Goal: Task Accomplishment & Management: Use online tool/utility

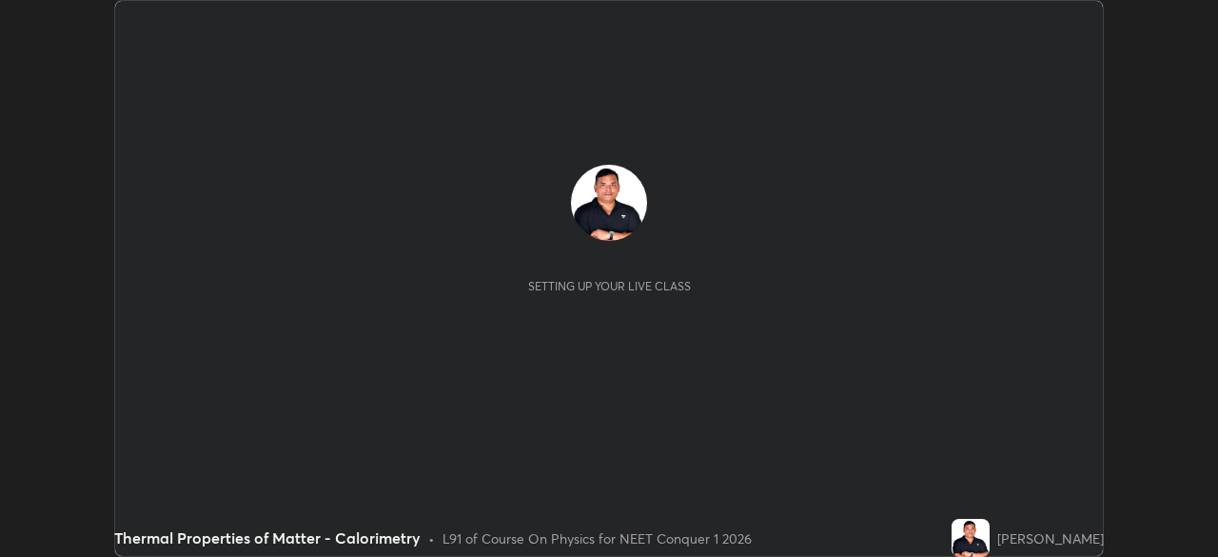
scroll to position [557, 1217]
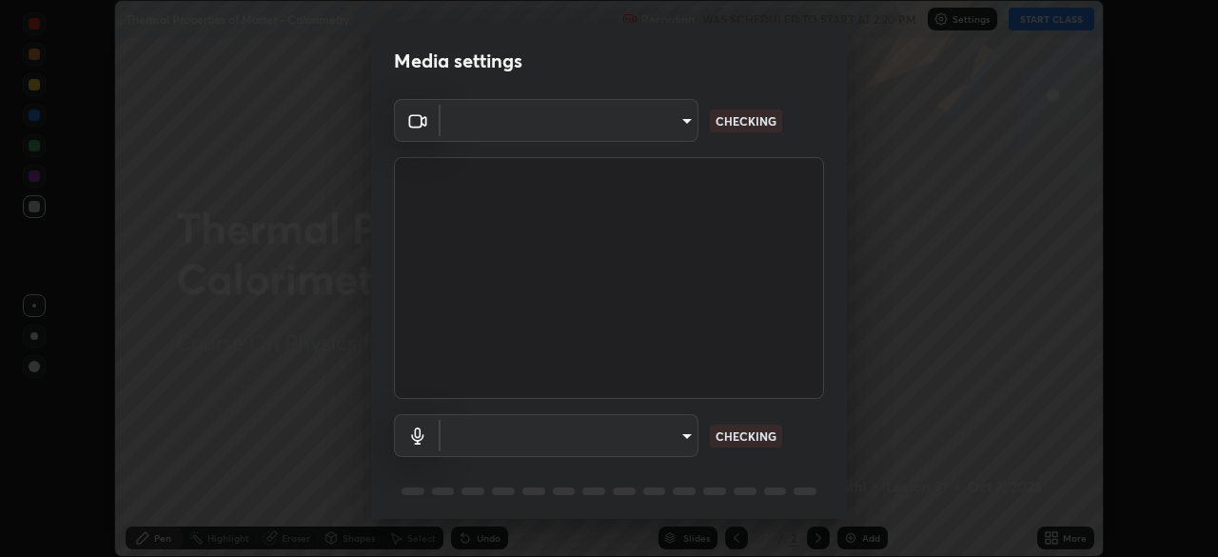
click at [640, 433] on body "Erase all Thermal Properties of Matter - Calorimetry Recording WAS SCHEDULED TO…" at bounding box center [609, 278] width 1218 height 557
type input "3e25356f195e64551e879d1afeb1ef0f0a2c3c8c5562ca0bf2adaabd0d8e470d"
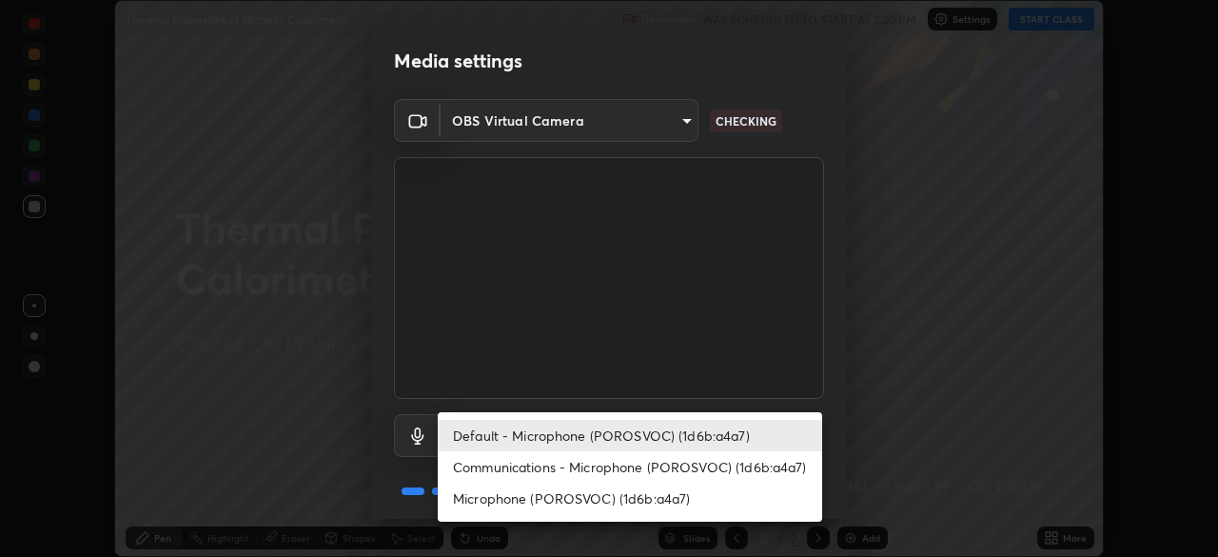
click at [640, 490] on li "Microphone (POROSVOC) (1d6b:a4a7)" at bounding box center [630, 498] width 384 height 31
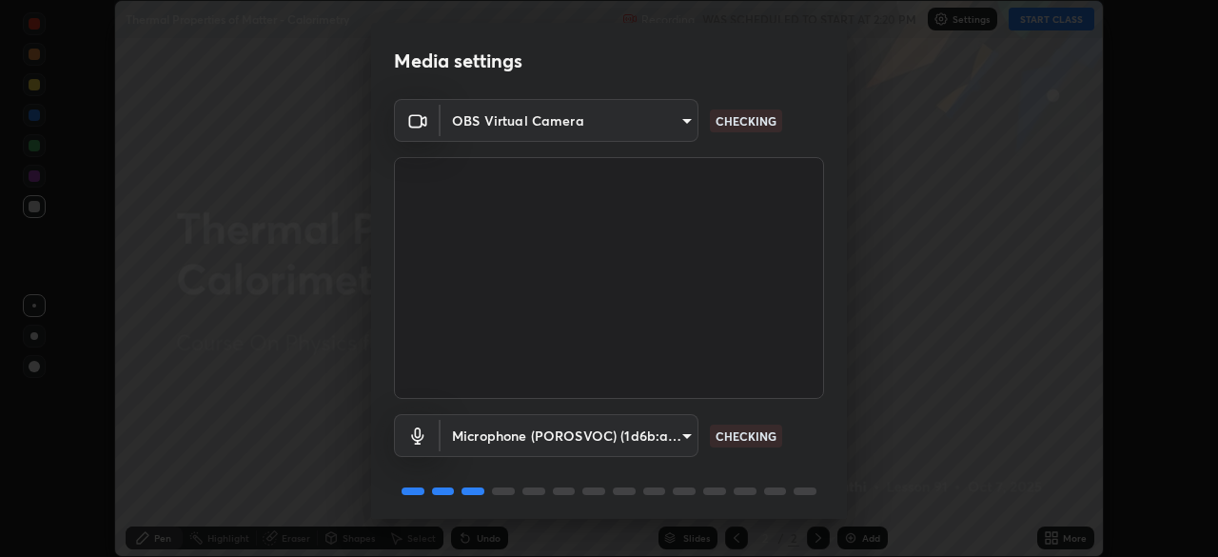
type input "26ab3a40b41048b5744dce6697fd7e827fae9e0640edd4a993defb625e728478"
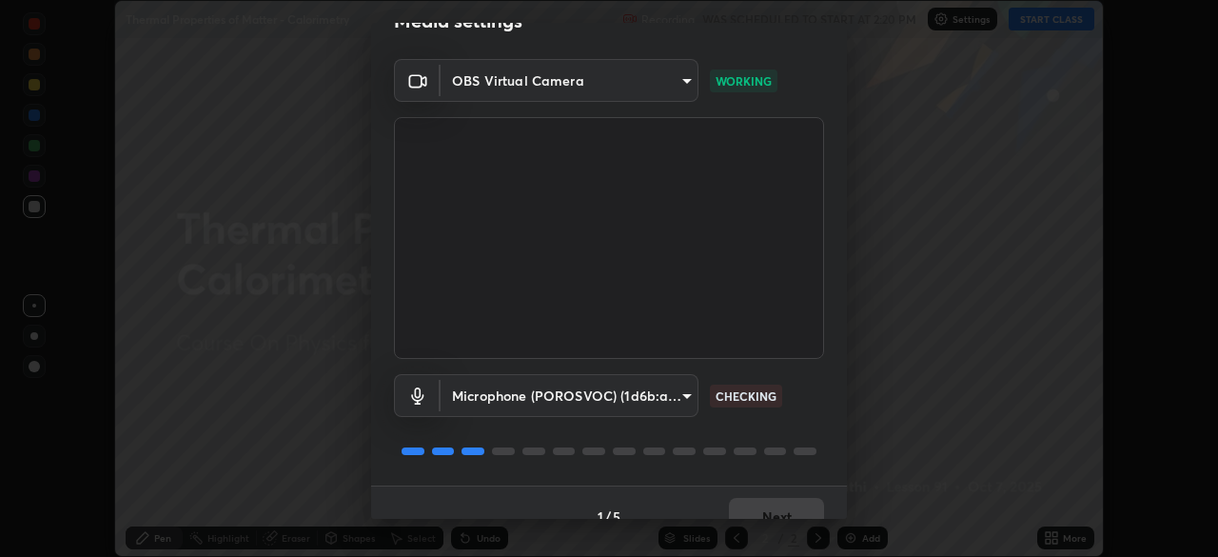
scroll to position [68, 0]
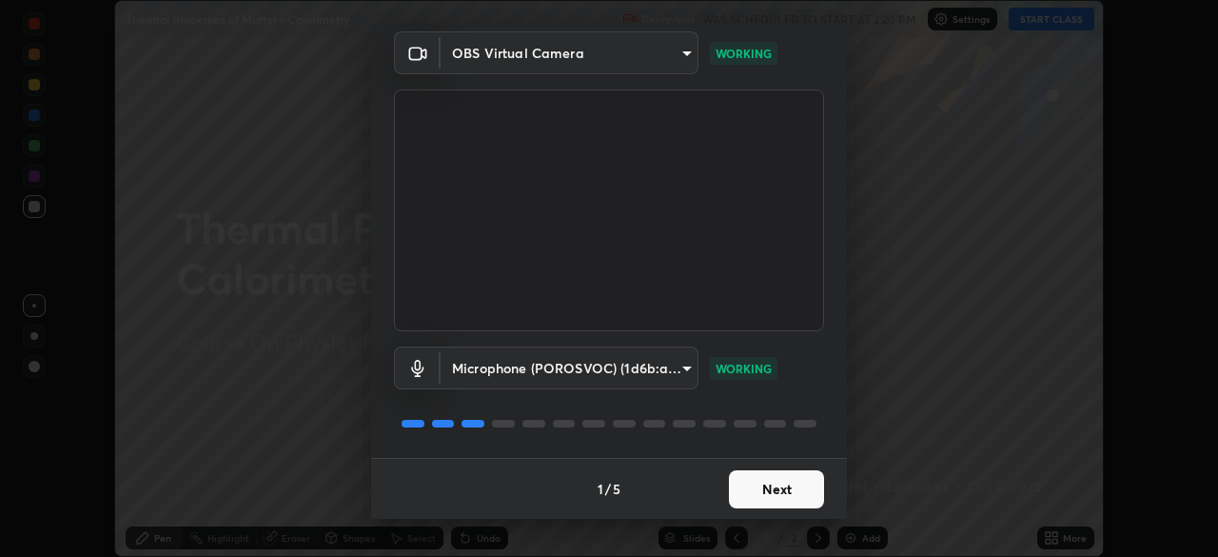
click at [790, 490] on button "Next" at bounding box center [776, 489] width 95 height 38
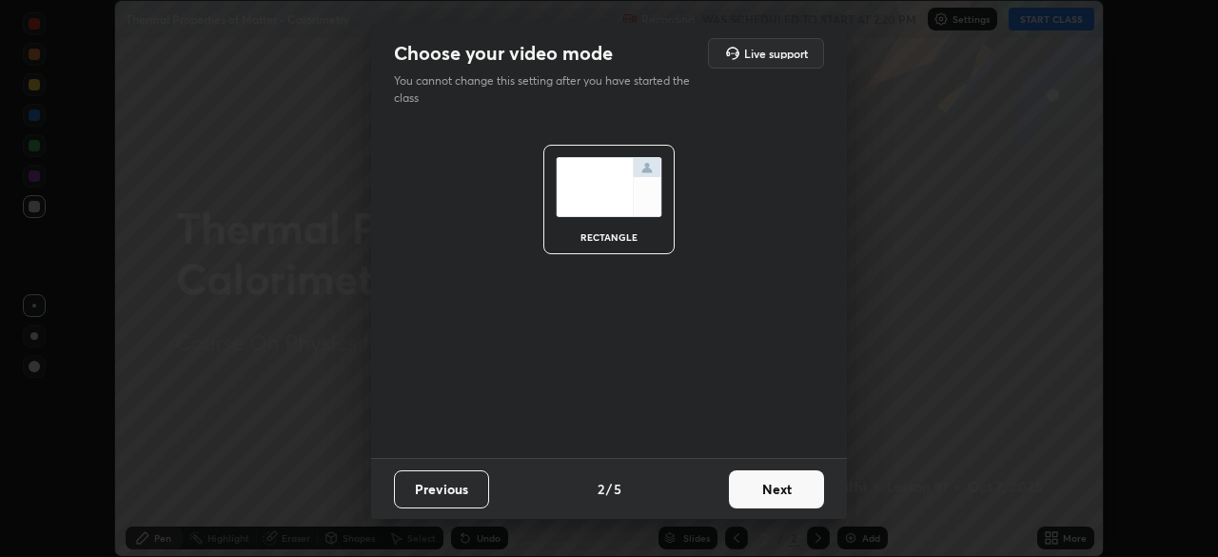
scroll to position [0, 0]
click at [785, 486] on button "Next" at bounding box center [776, 489] width 95 height 38
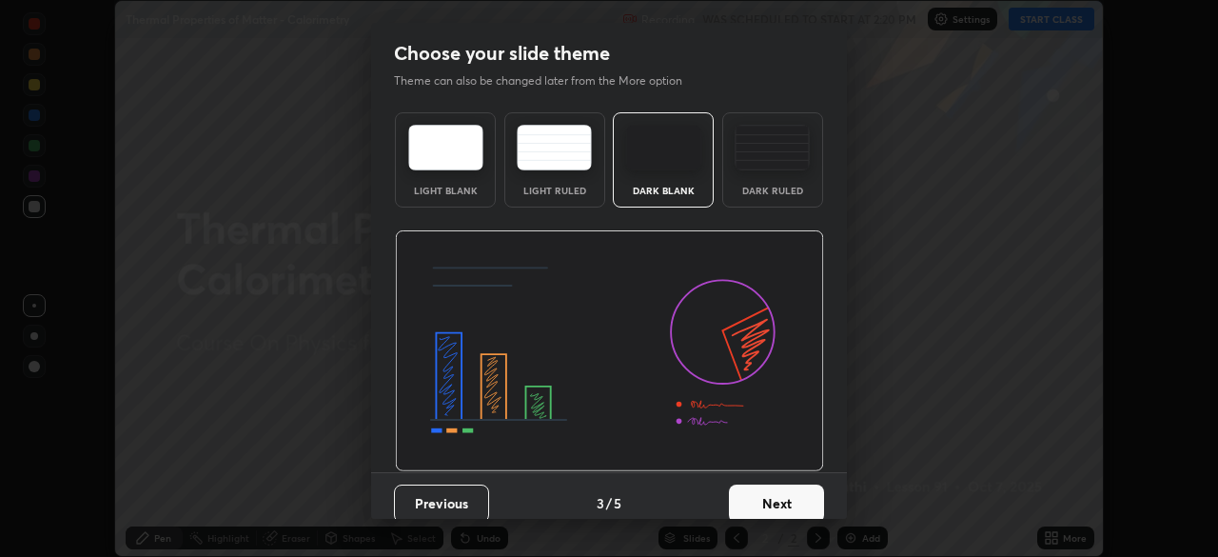
click at [784, 486] on button "Next" at bounding box center [776, 503] width 95 height 38
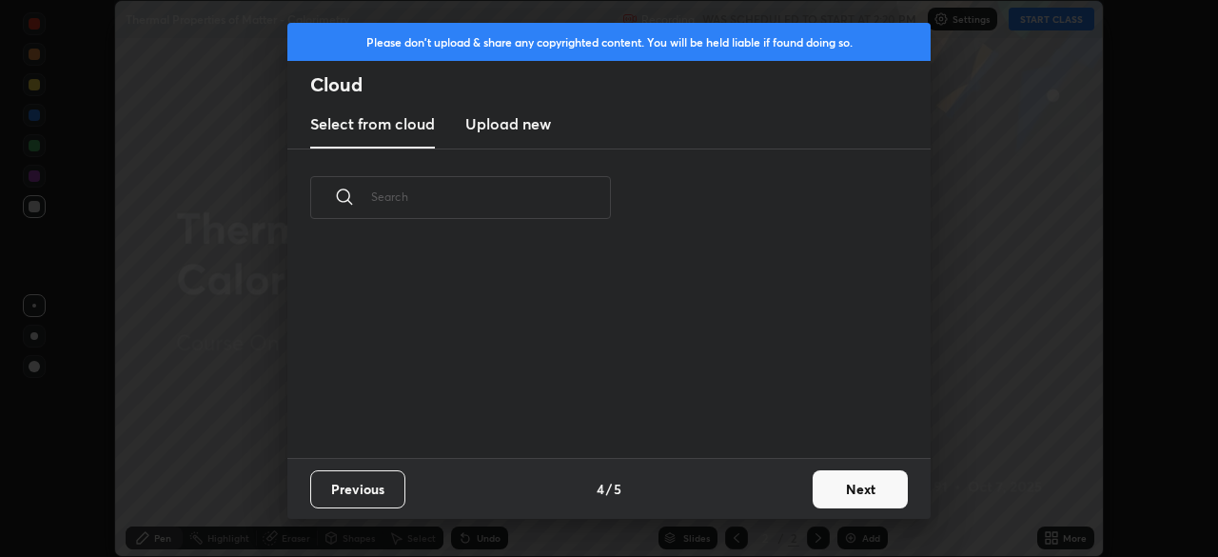
scroll to position [211, 611]
click at [834, 481] on button "Next" at bounding box center [860, 489] width 95 height 38
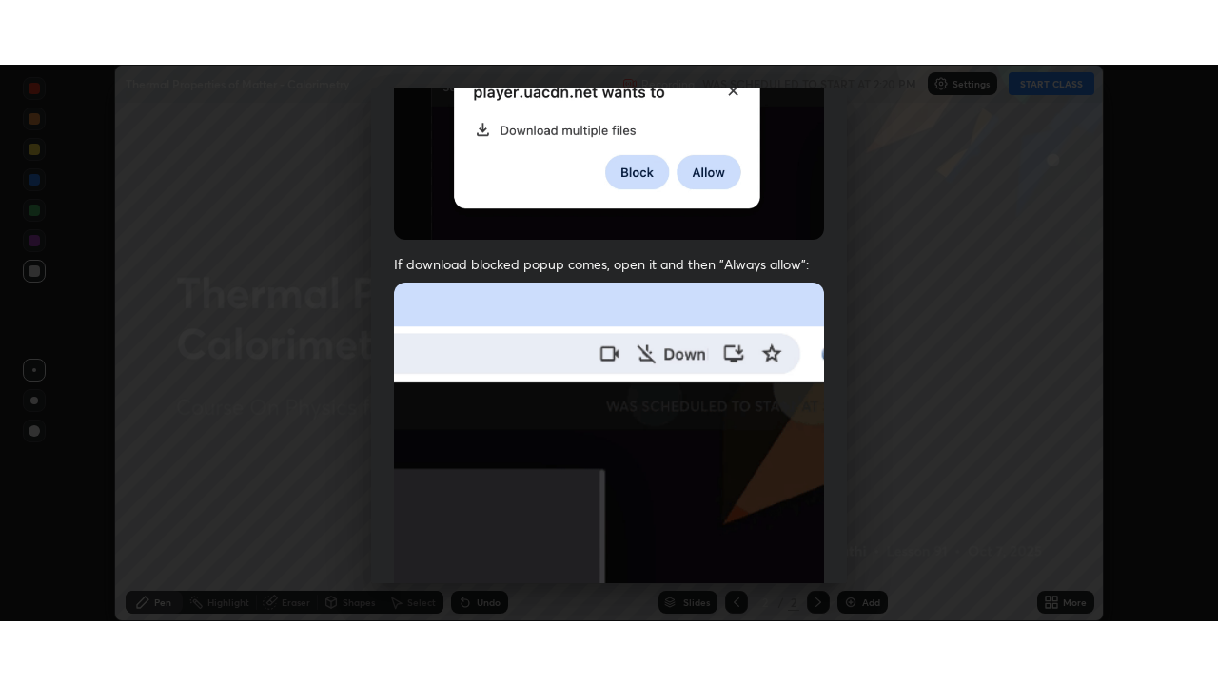
scroll to position [456, 0]
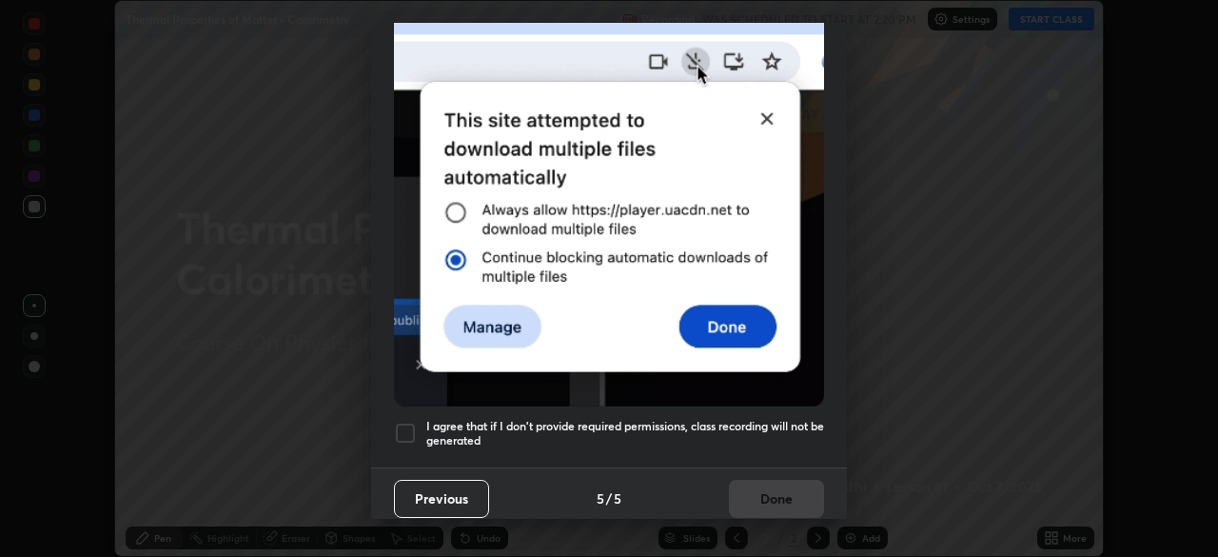
click at [413, 422] on div at bounding box center [405, 433] width 23 height 23
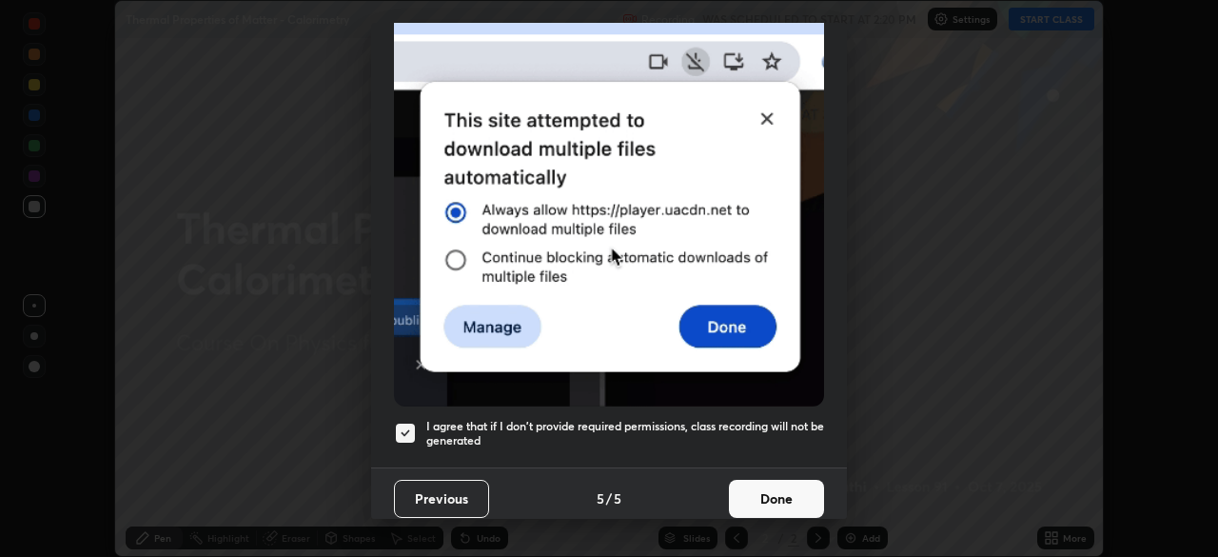
click at [772, 480] on button "Done" at bounding box center [776, 499] width 95 height 38
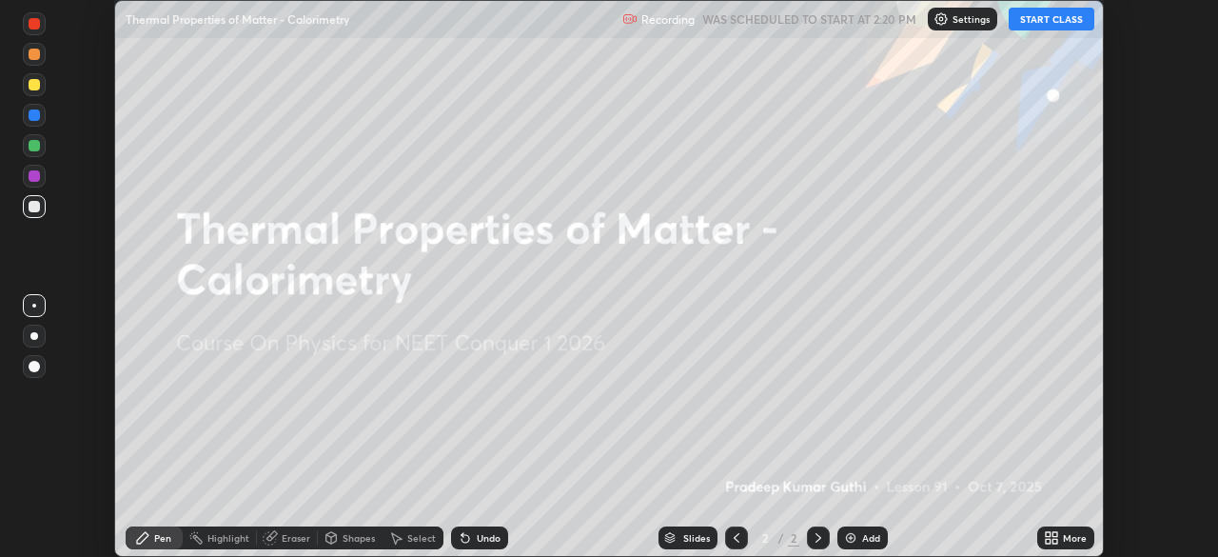
click at [1033, 17] on button "START CLASS" at bounding box center [1052, 19] width 86 height 23
click at [856, 530] on img at bounding box center [850, 537] width 15 height 15
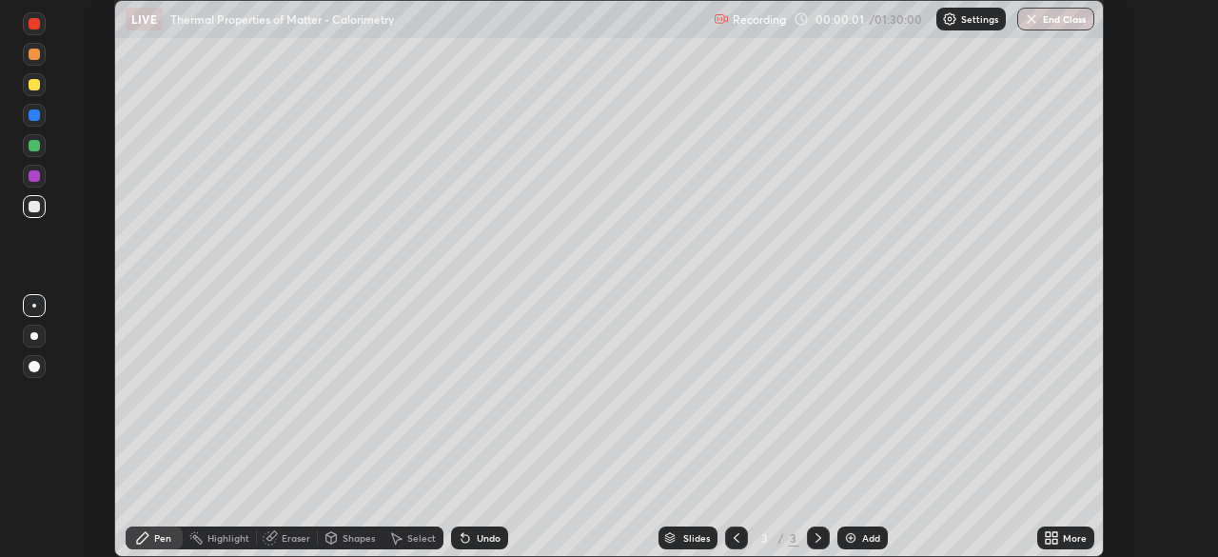
click at [1052, 536] on icon at bounding box center [1051, 537] width 15 height 15
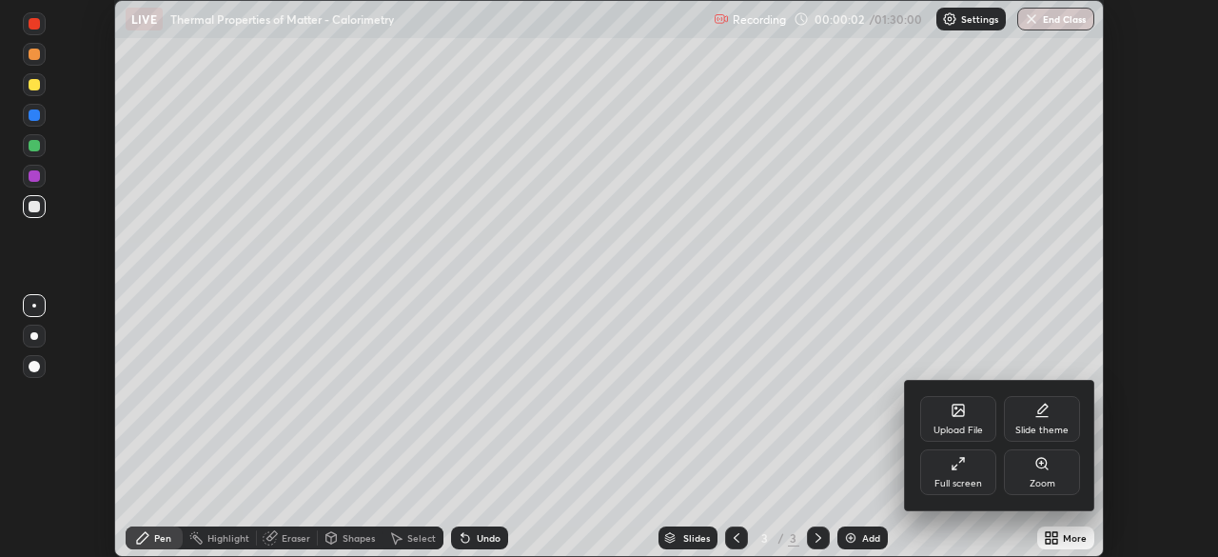
click at [968, 470] on div "Full screen" at bounding box center [958, 472] width 76 height 46
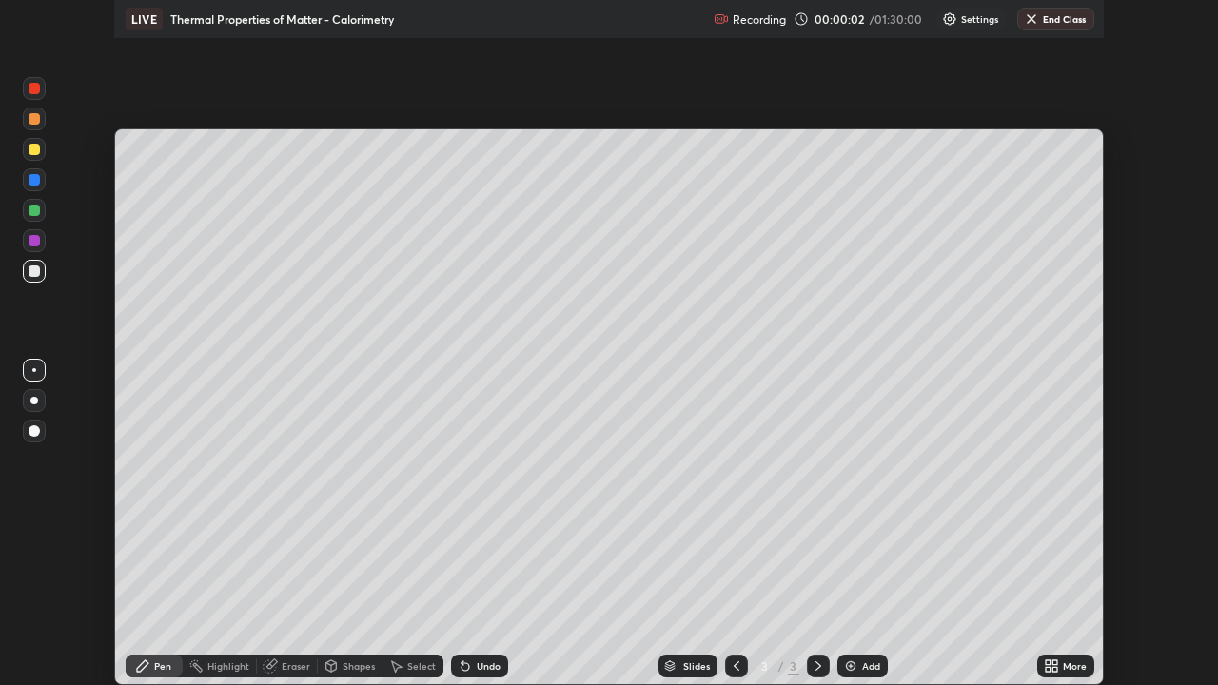
scroll to position [685, 1218]
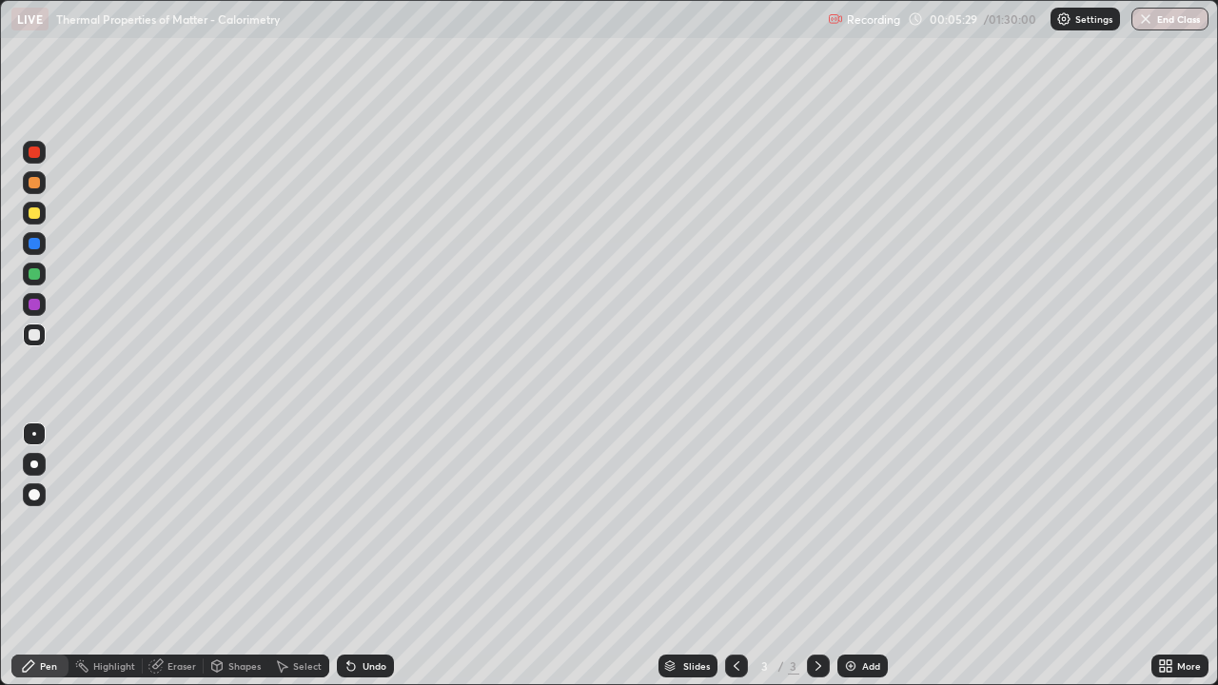
click at [34, 211] on div at bounding box center [34, 212] width 11 height 11
click at [37, 335] on div at bounding box center [34, 334] width 11 height 11
click at [31, 276] on div at bounding box center [34, 273] width 11 height 11
click at [31, 340] on div at bounding box center [34, 334] width 11 height 11
click at [35, 276] on div at bounding box center [34, 273] width 11 height 11
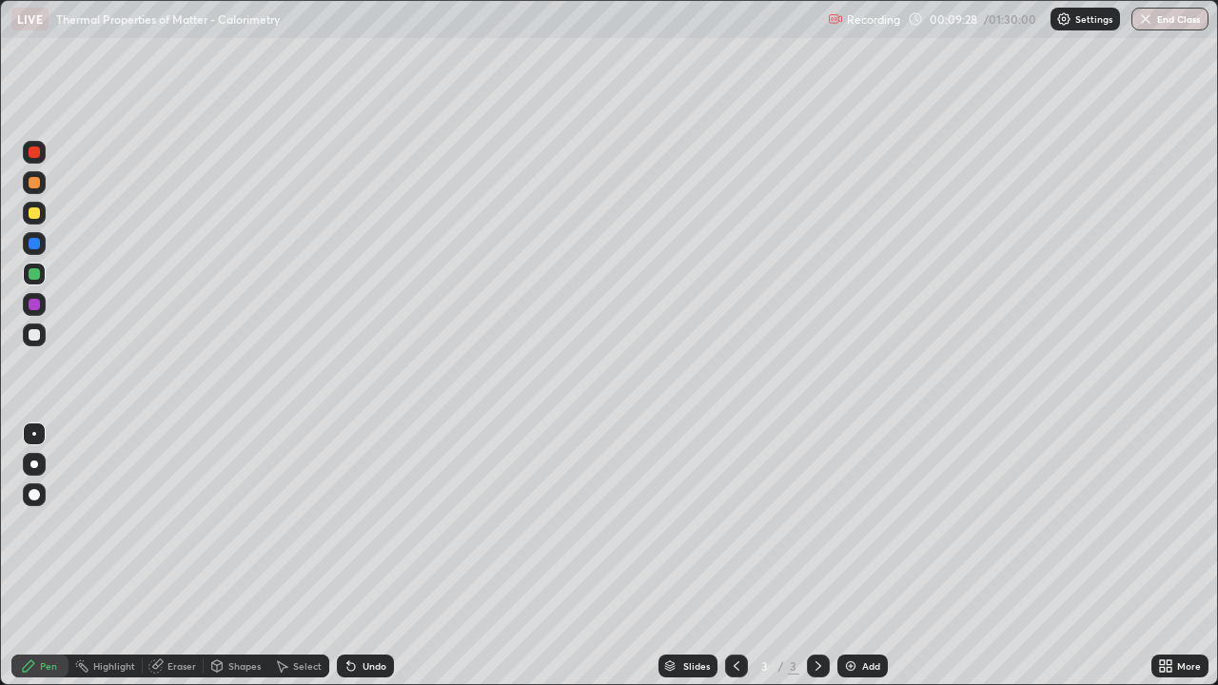
click at [34, 333] on div at bounding box center [34, 334] width 11 height 11
click at [33, 274] on div at bounding box center [34, 273] width 11 height 11
click at [36, 338] on div at bounding box center [34, 334] width 11 height 11
click at [34, 214] on div at bounding box center [34, 212] width 11 height 11
click at [33, 335] on div at bounding box center [34, 334] width 11 height 11
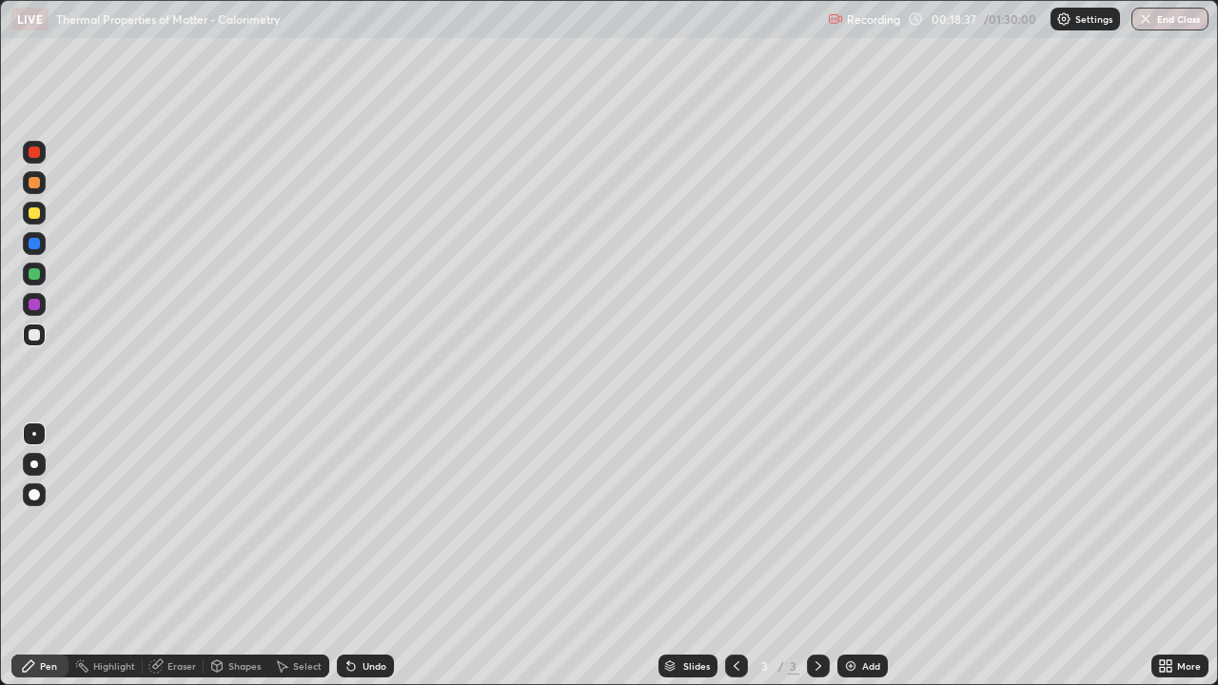
click at [848, 556] on div "Add" at bounding box center [863, 666] width 50 height 23
click at [34, 214] on div at bounding box center [34, 212] width 11 height 11
click at [37, 331] on div at bounding box center [34, 334] width 11 height 11
click at [381, 556] on div "Undo" at bounding box center [375, 666] width 24 height 10
click at [384, 556] on div "Undo" at bounding box center [375, 666] width 24 height 10
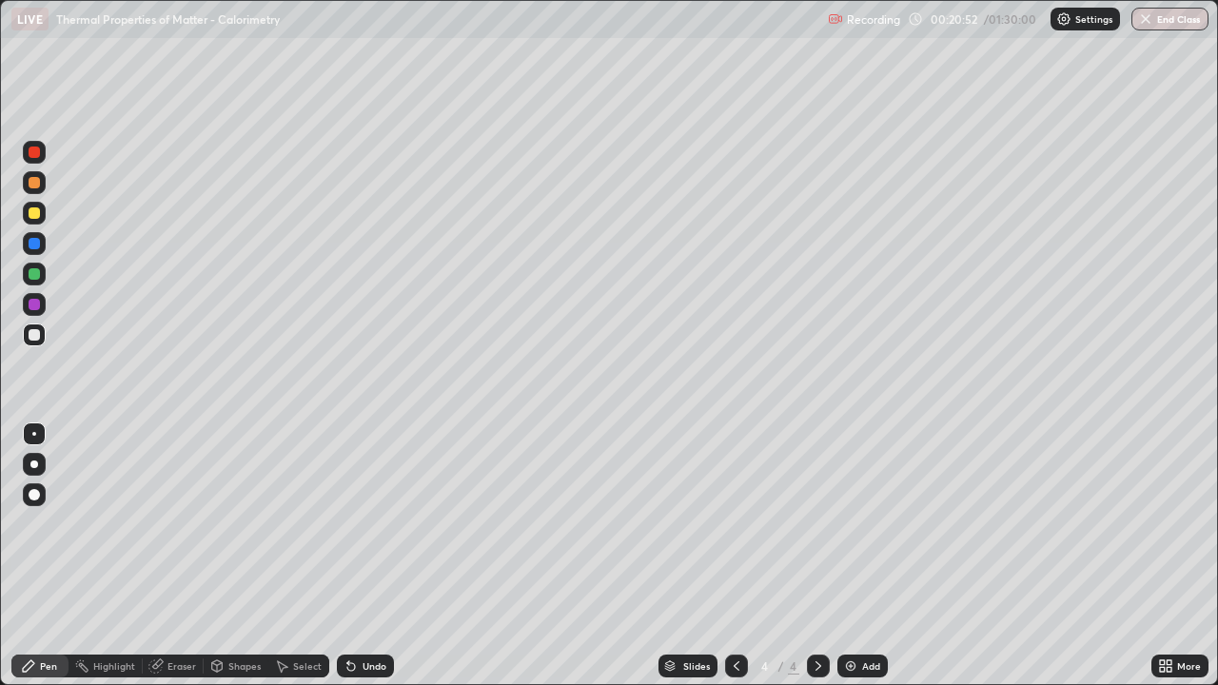
click at [372, 556] on div "Undo" at bounding box center [375, 666] width 24 height 10
click at [35, 214] on div at bounding box center [34, 212] width 11 height 11
click at [34, 277] on div at bounding box center [34, 273] width 11 height 11
click at [39, 335] on div at bounding box center [34, 334] width 11 height 11
click at [38, 211] on div at bounding box center [34, 212] width 11 height 11
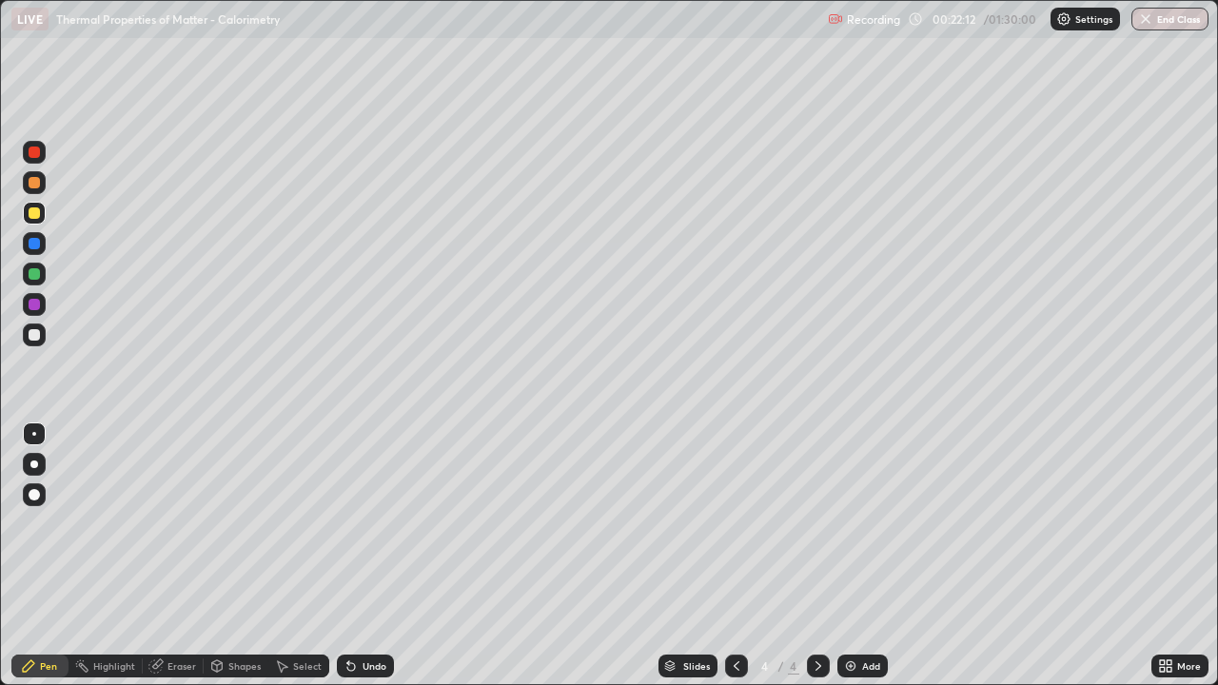
click at [361, 556] on div "Undo" at bounding box center [365, 666] width 57 height 23
click at [350, 556] on icon at bounding box center [351, 667] width 8 height 8
click at [347, 556] on icon at bounding box center [351, 667] width 8 height 8
click at [359, 556] on div "Undo" at bounding box center [365, 666] width 57 height 23
click at [36, 182] on div at bounding box center [34, 182] width 11 height 11
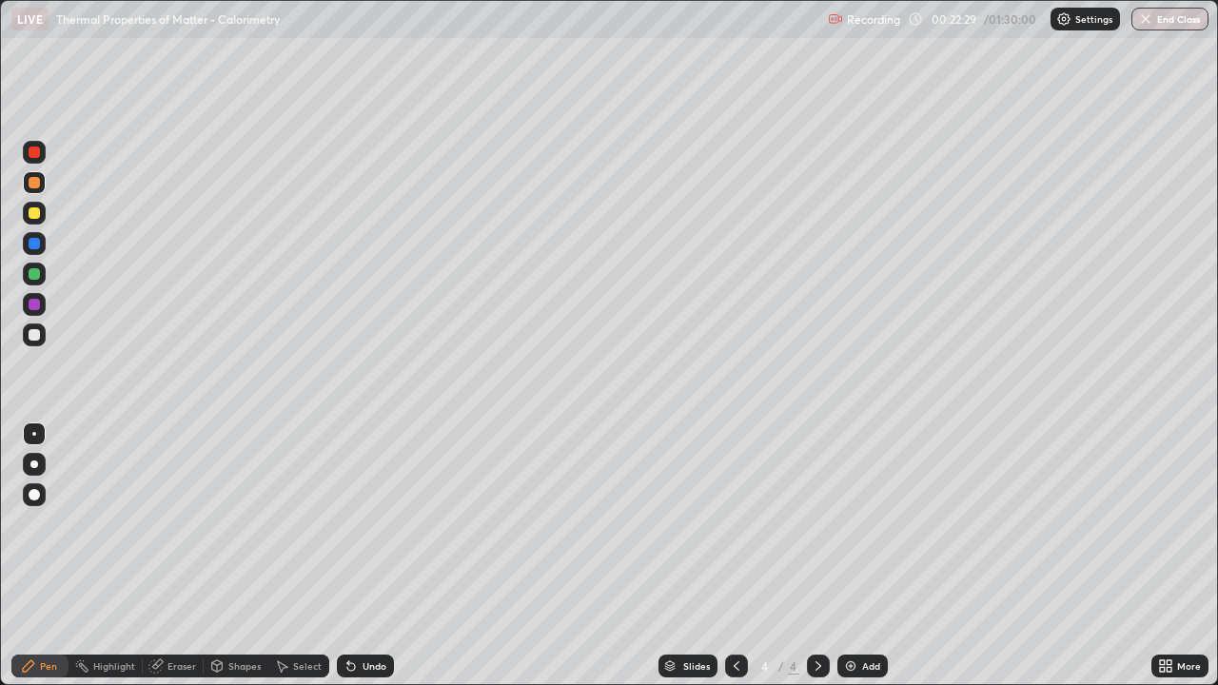
click at [31, 329] on div at bounding box center [34, 334] width 11 height 11
click at [735, 556] on icon at bounding box center [736, 666] width 15 height 15
click at [817, 556] on icon at bounding box center [818, 666] width 15 height 15
click at [374, 556] on div "Undo" at bounding box center [375, 666] width 24 height 10
click at [359, 556] on div "Undo" at bounding box center [365, 666] width 57 height 23
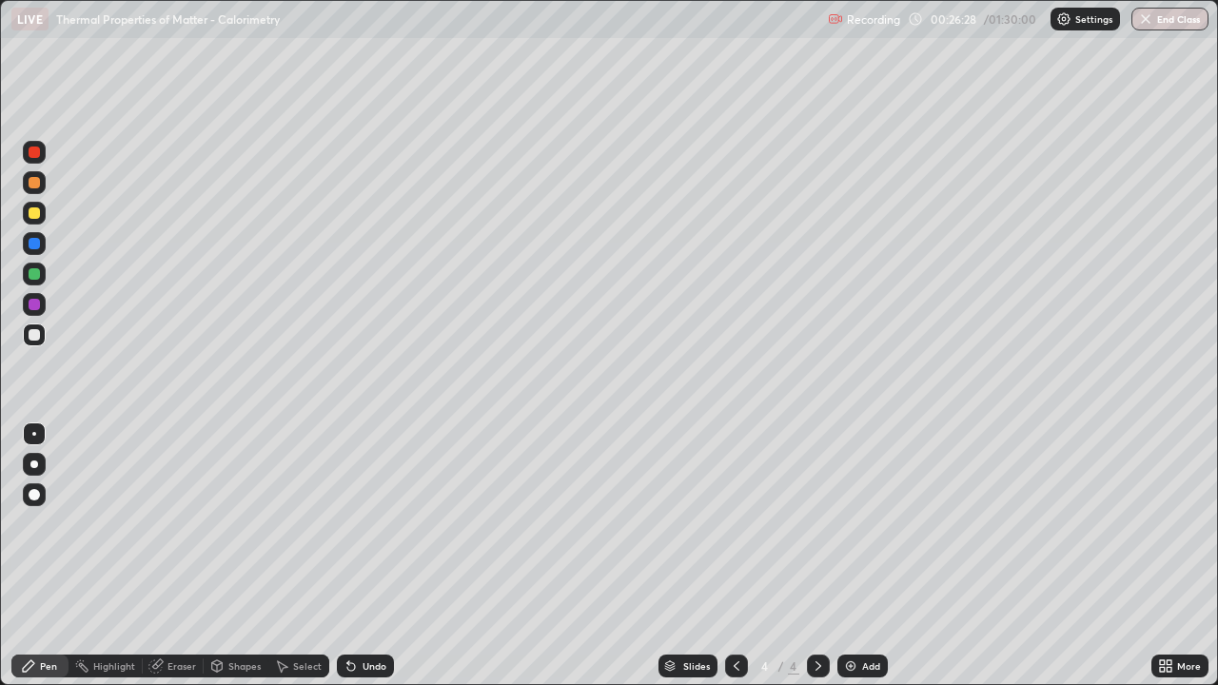
click at [356, 556] on div "Undo" at bounding box center [365, 666] width 57 height 23
click at [370, 556] on div "Undo" at bounding box center [375, 666] width 24 height 10
click at [865, 556] on div "Add" at bounding box center [871, 666] width 18 height 10
click at [35, 213] on div at bounding box center [34, 212] width 11 height 11
click at [33, 333] on div at bounding box center [34, 334] width 11 height 11
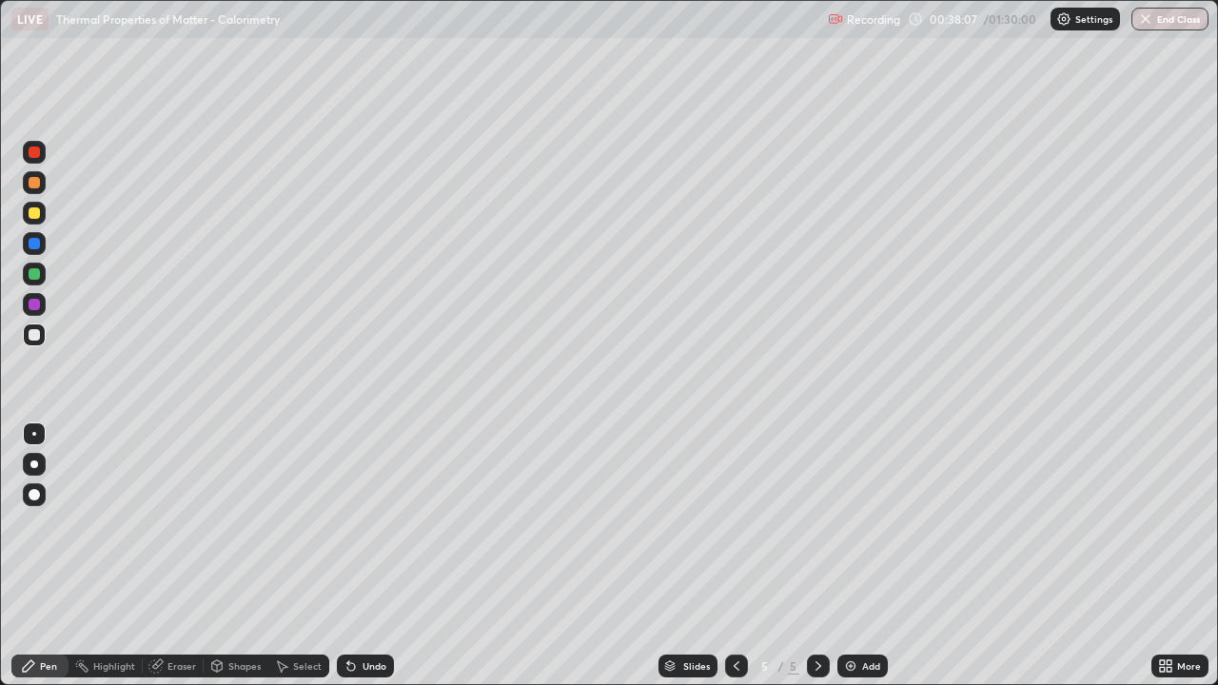
click at [37, 212] on div at bounding box center [34, 212] width 11 height 11
click at [38, 337] on div at bounding box center [34, 334] width 11 height 11
click at [376, 556] on div "Undo" at bounding box center [375, 666] width 24 height 10
click at [377, 556] on div "Undo" at bounding box center [375, 666] width 24 height 10
click at [35, 218] on div at bounding box center [34, 212] width 11 height 11
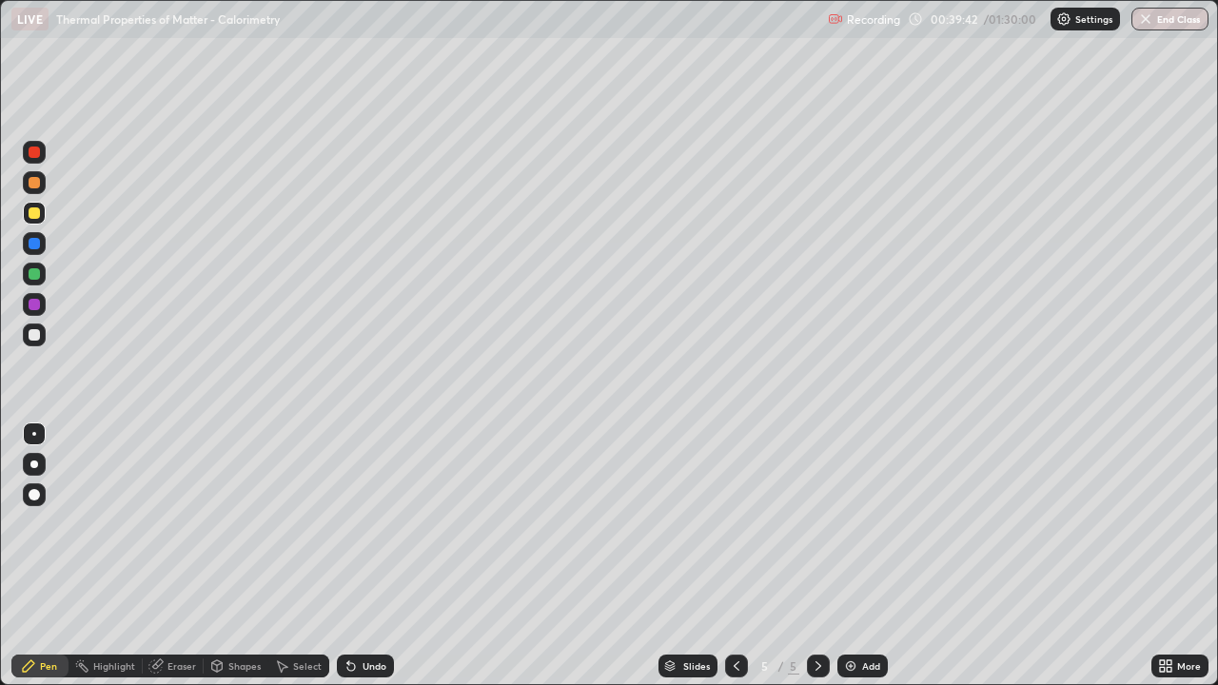
click at [36, 333] on div at bounding box center [34, 334] width 11 height 11
click at [35, 210] on div at bounding box center [34, 212] width 11 height 11
click at [32, 324] on div at bounding box center [34, 335] width 23 height 23
click at [39, 275] on div at bounding box center [34, 273] width 11 height 11
click at [35, 244] on div at bounding box center [34, 243] width 11 height 11
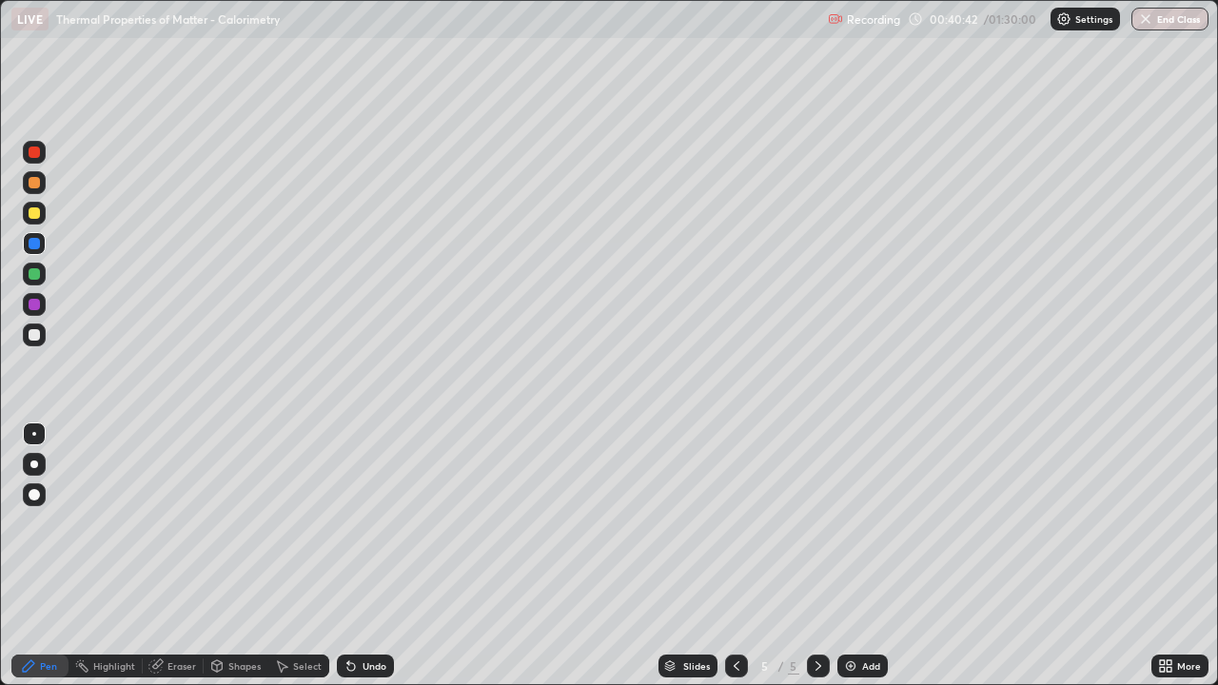
click at [43, 333] on div at bounding box center [34, 335] width 23 height 23
click at [367, 556] on div "Undo" at bounding box center [375, 666] width 24 height 10
click at [368, 556] on div "Undo" at bounding box center [365, 666] width 57 height 23
click at [38, 211] on div at bounding box center [34, 212] width 11 height 11
click at [367, 556] on div "Undo" at bounding box center [365, 666] width 57 height 23
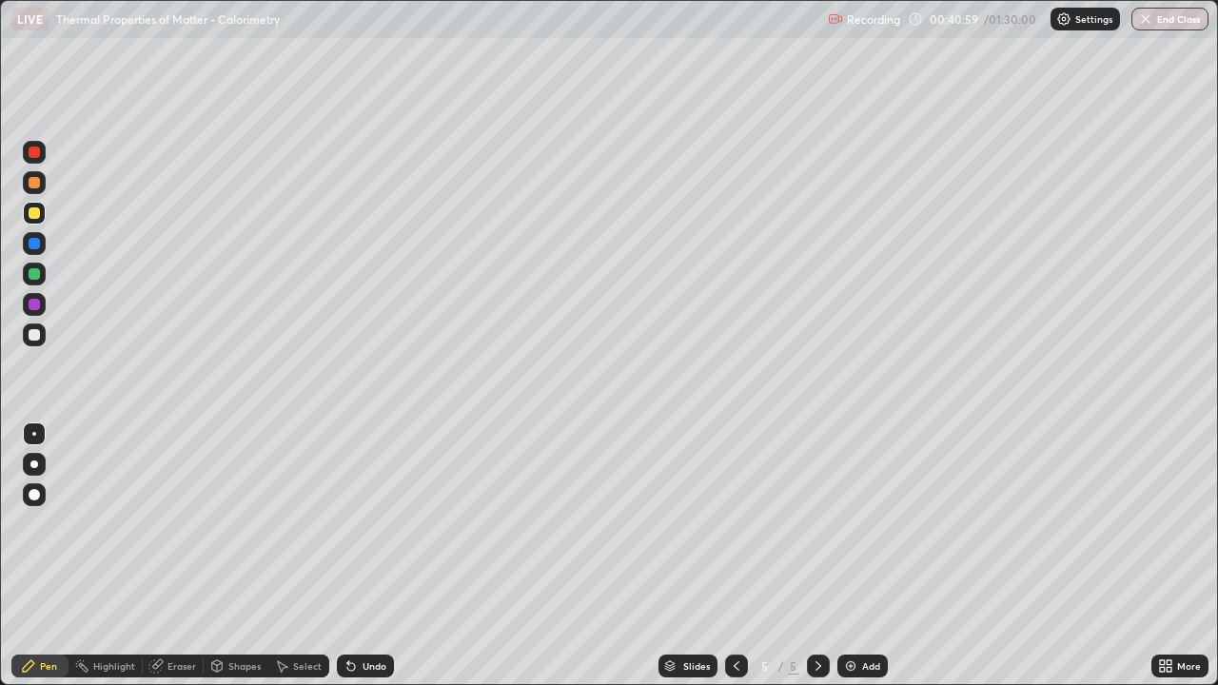
click at [38, 333] on div at bounding box center [34, 334] width 11 height 11
click at [42, 267] on div at bounding box center [34, 274] width 23 height 23
click at [35, 246] on div at bounding box center [34, 243] width 11 height 11
click at [38, 217] on div at bounding box center [34, 212] width 11 height 11
click at [375, 556] on div "Undo" at bounding box center [375, 666] width 24 height 10
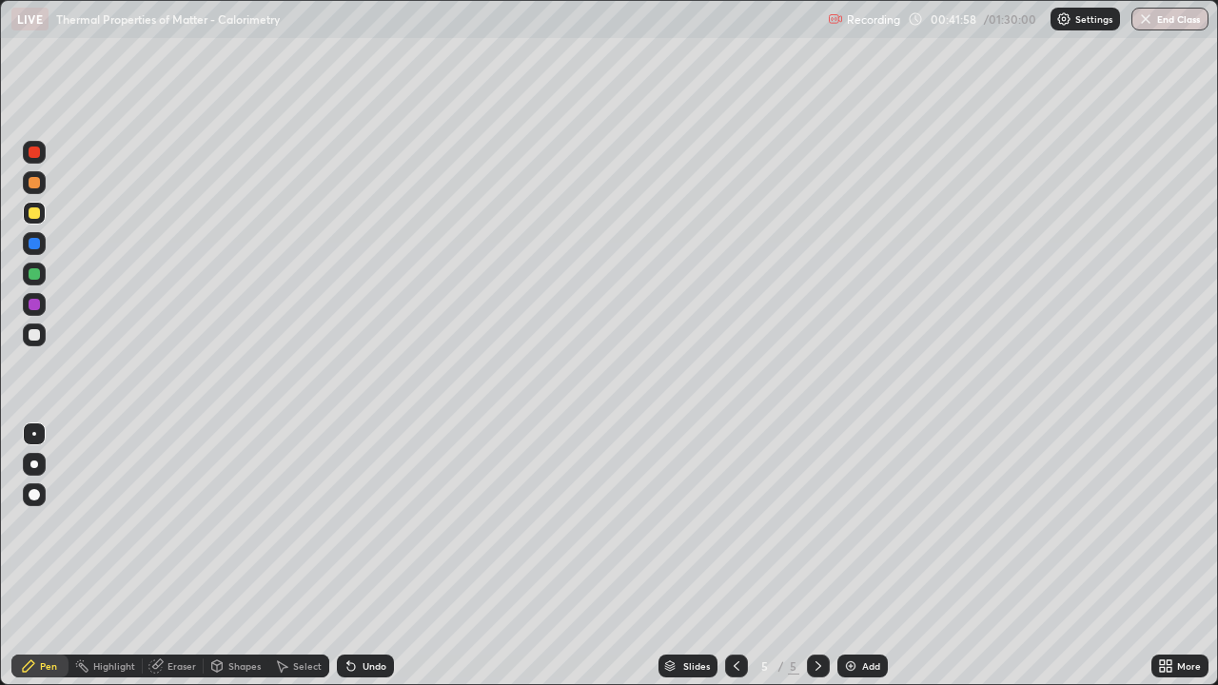
click at [346, 556] on div "Undo" at bounding box center [365, 666] width 57 height 23
click at [36, 330] on div at bounding box center [34, 334] width 11 height 11
click at [843, 556] on img at bounding box center [850, 666] width 15 height 15
click at [375, 556] on div "Undo" at bounding box center [375, 666] width 24 height 10
click at [373, 556] on div "Undo" at bounding box center [375, 666] width 24 height 10
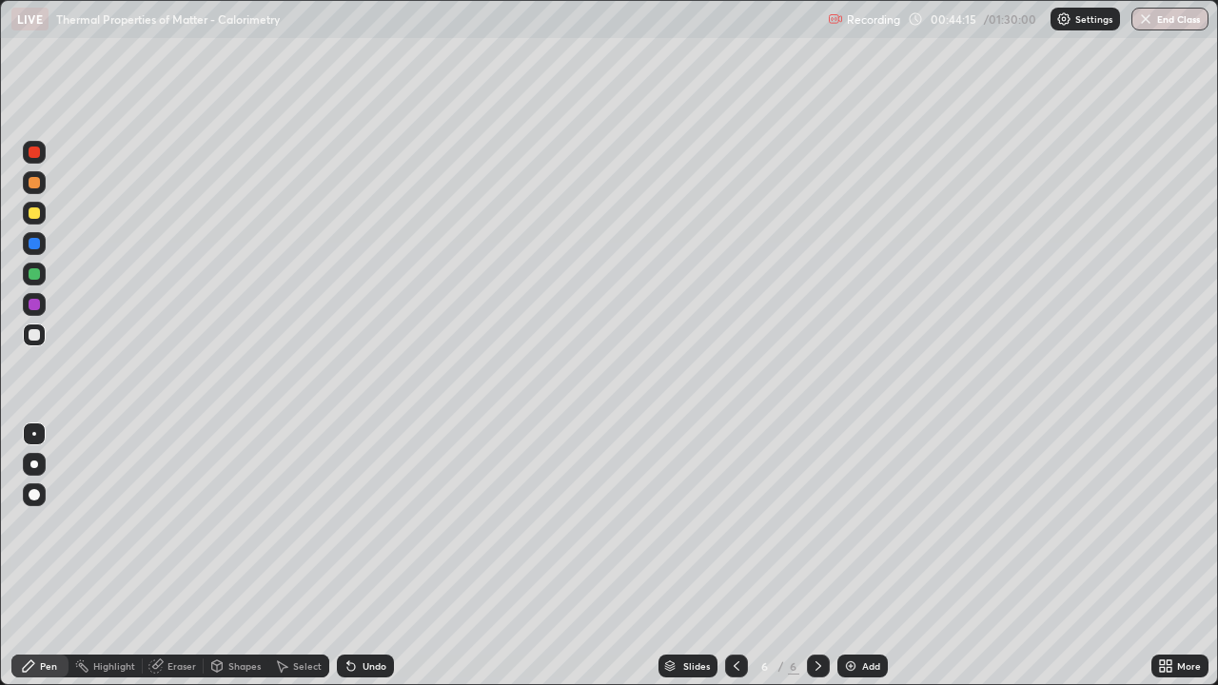
click at [36, 274] on div at bounding box center [34, 273] width 11 height 11
click at [31, 214] on div at bounding box center [34, 212] width 11 height 11
click at [33, 336] on div at bounding box center [34, 334] width 11 height 11
click at [375, 556] on div "Undo" at bounding box center [375, 666] width 24 height 10
click at [379, 556] on div "Undo" at bounding box center [375, 666] width 24 height 10
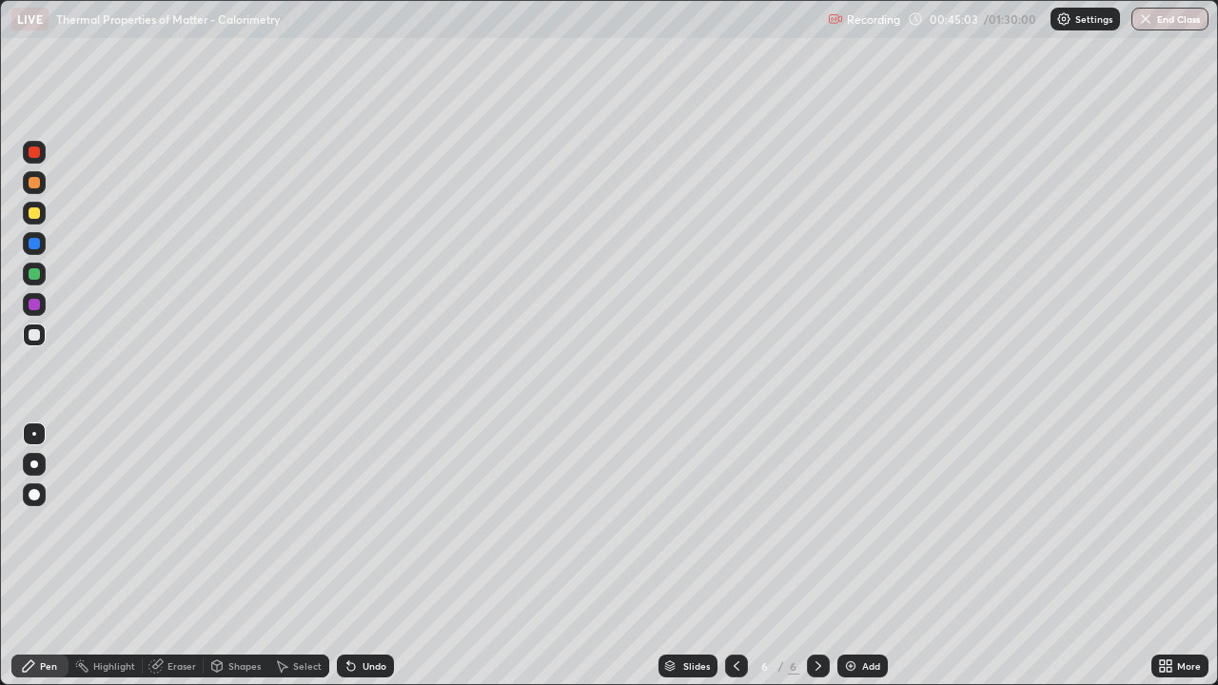
click at [380, 556] on div "Undo" at bounding box center [375, 666] width 24 height 10
click at [34, 217] on div at bounding box center [34, 212] width 11 height 11
click at [736, 556] on div at bounding box center [736, 666] width 23 height 23
click at [819, 556] on icon at bounding box center [818, 666] width 15 height 15
click at [184, 556] on div "Eraser" at bounding box center [182, 666] width 29 height 10
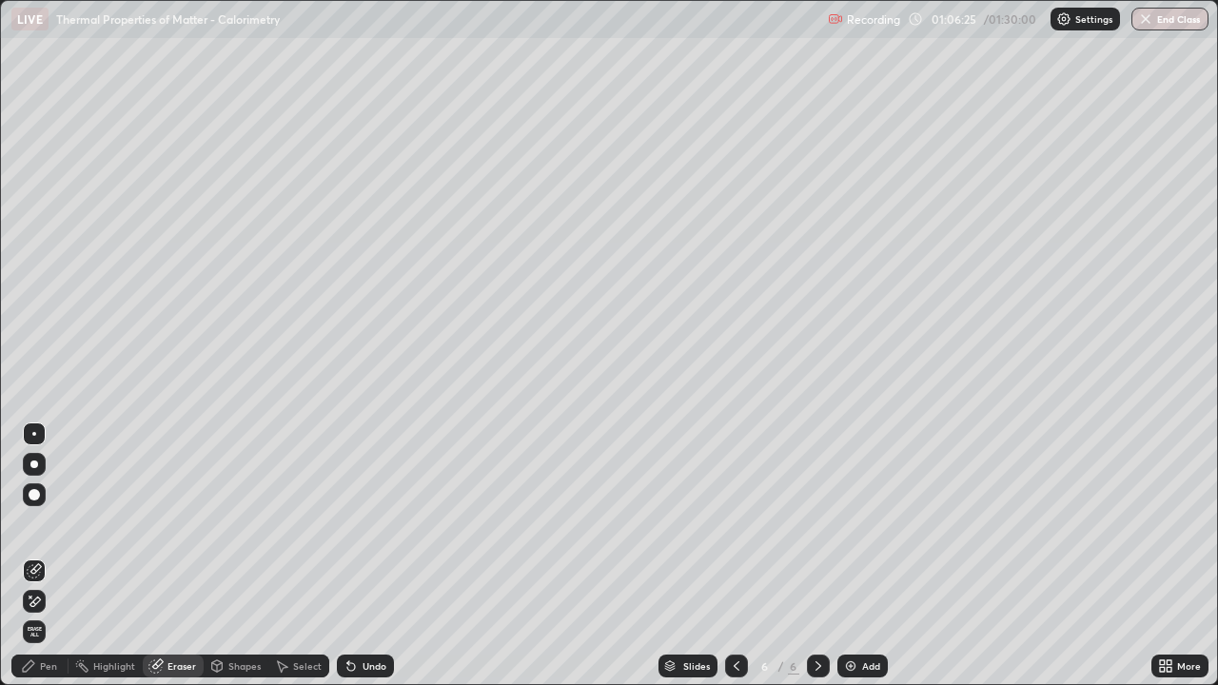
click at [44, 556] on div "Pen" at bounding box center [48, 666] width 17 height 10
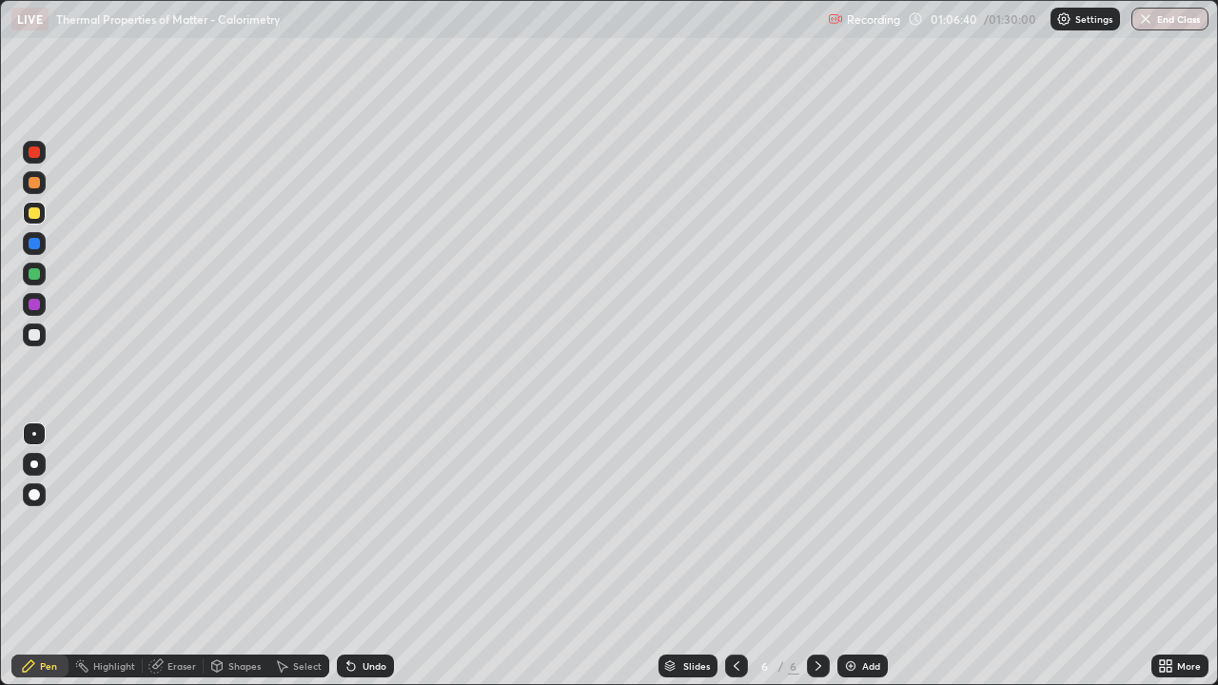
click at [32, 333] on div at bounding box center [34, 334] width 11 height 11
click at [34, 214] on div at bounding box center [34, 212] width 11 height 11
click at [857, 556] on div "Add" at bounding box center [863, 666] width 50 height 23
click at [38, 331] on div at bounding box center [34, 334] width 11 height 11
click at [182, 556] on div "Eraser" at bounding box center [182, 666] width 29 height 10
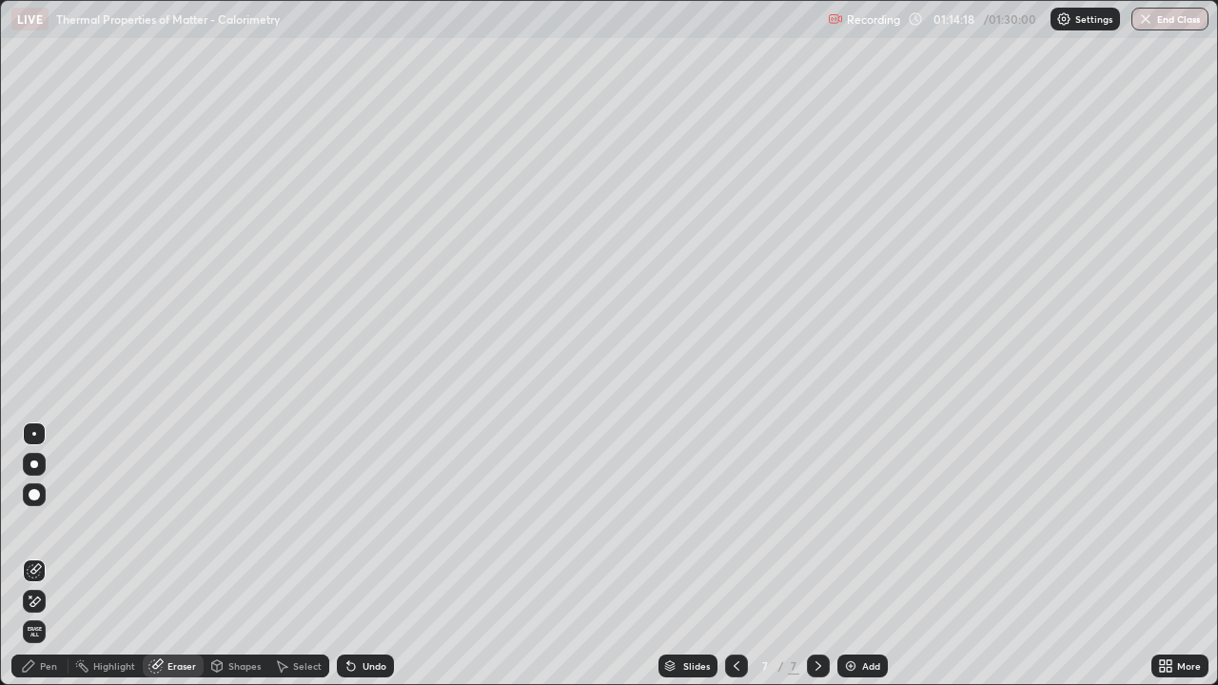
click at [39, 556] on div "Pen" at bounding box center [39, 666] width 57 height 23
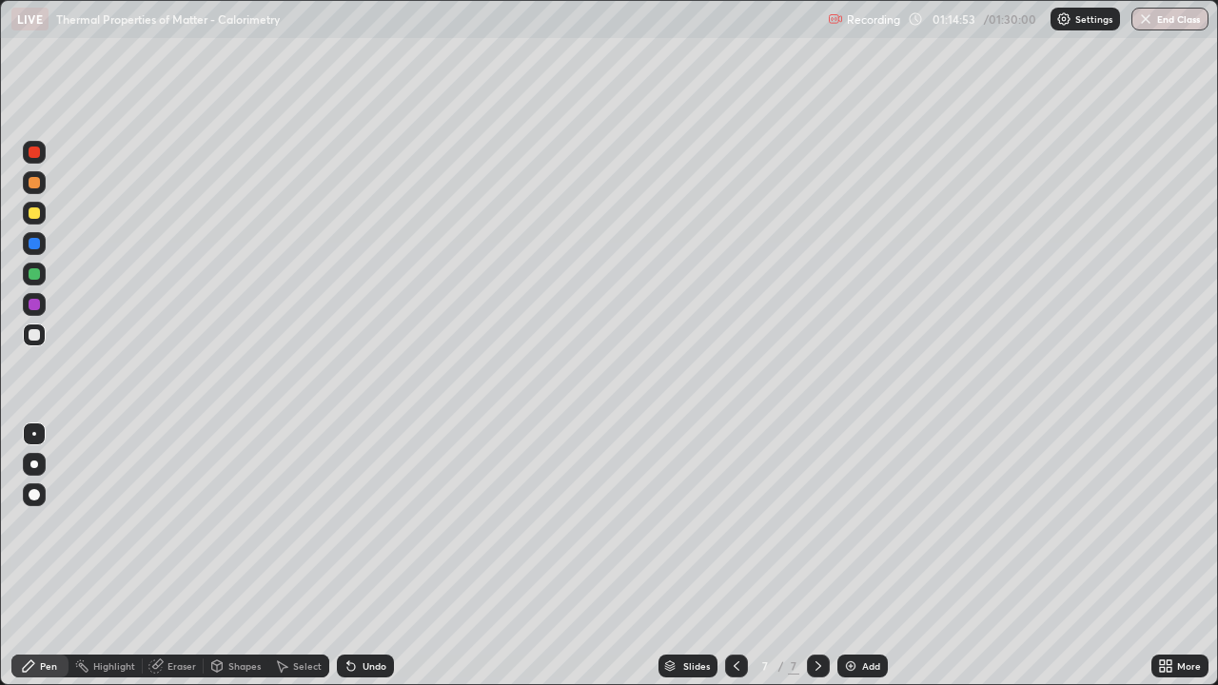
click at [172, 556] on div "Eraser" at bounding box center [182, 666] width 29 height 10
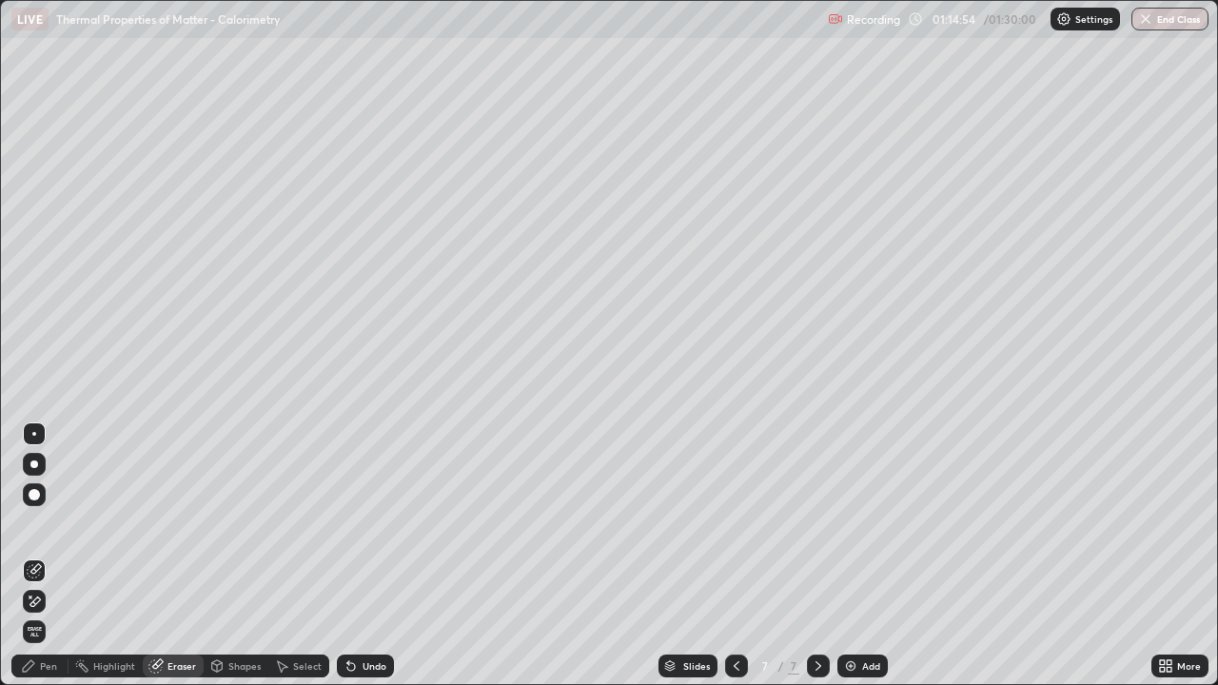
click at [365, 556] on div "Undo" at bounding box center [375, 666] width 24 height 10
click at [378, 556] on div "Undo" at bounding box center [375, 666] width 24 height 10
click at [40, 556] on div "Pen" at bounding box center [48, 666] width 17 height 10
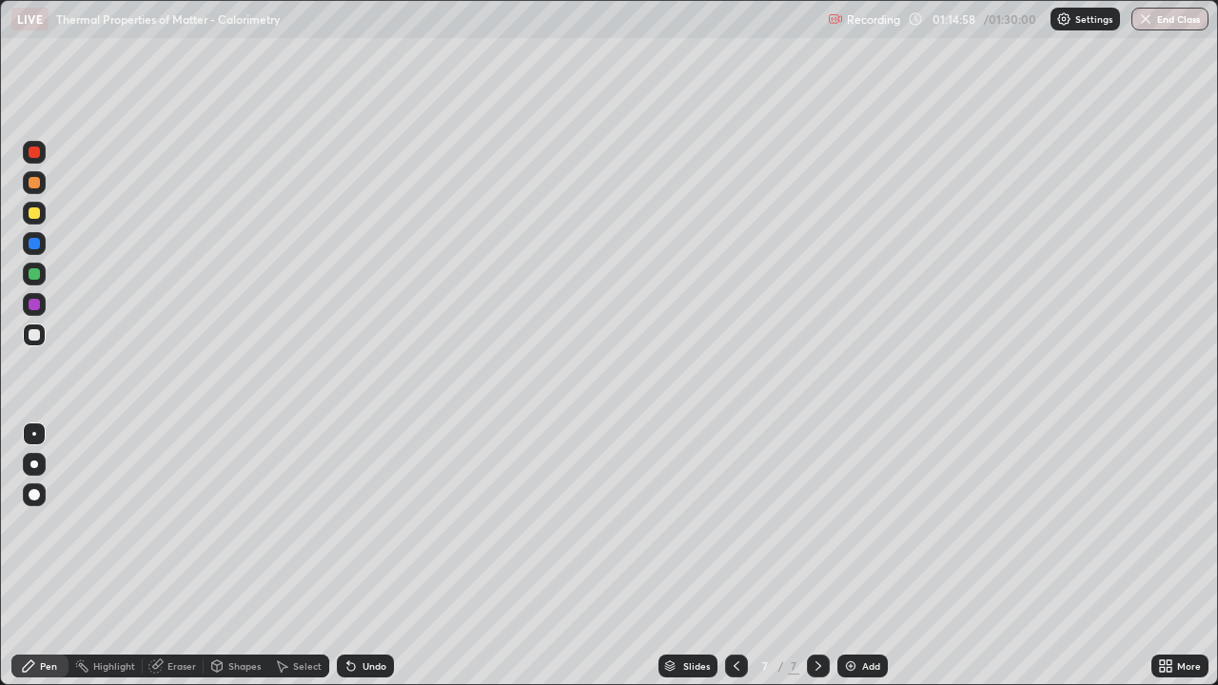
click at [170, 556] on div "Eraser" at bounding box center [182, 666] width 29 height 10
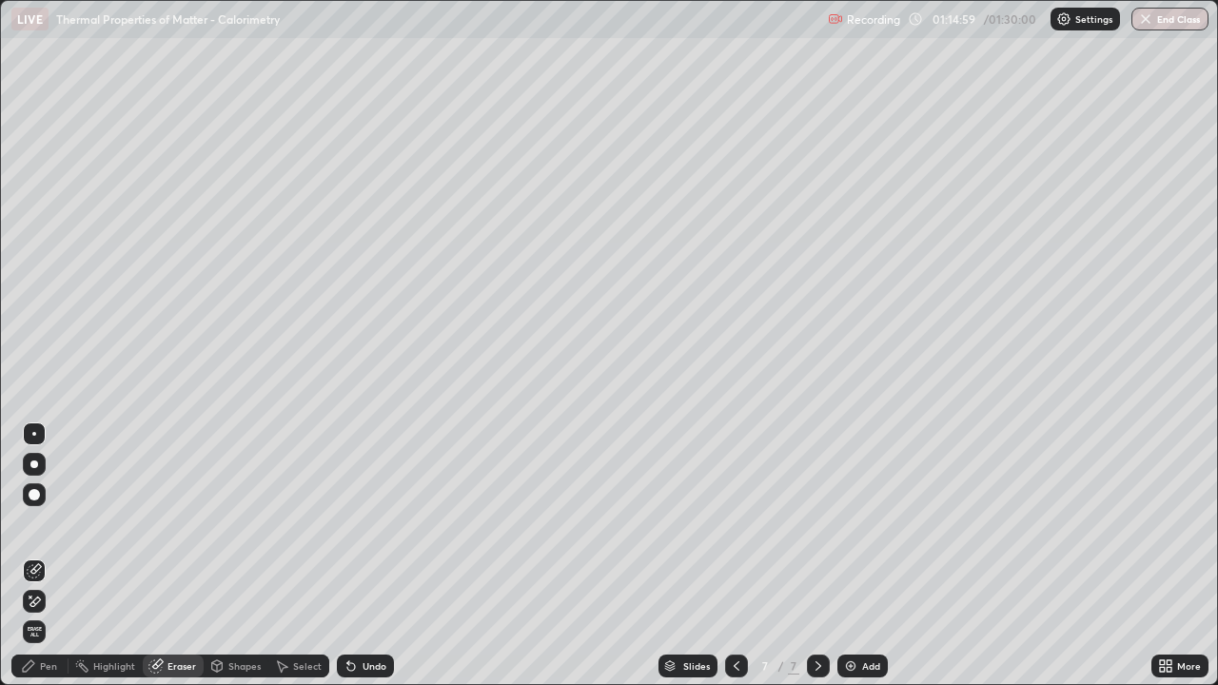
click at [34, 556] on icon at bounding box center [28, 666] width 15 height 15
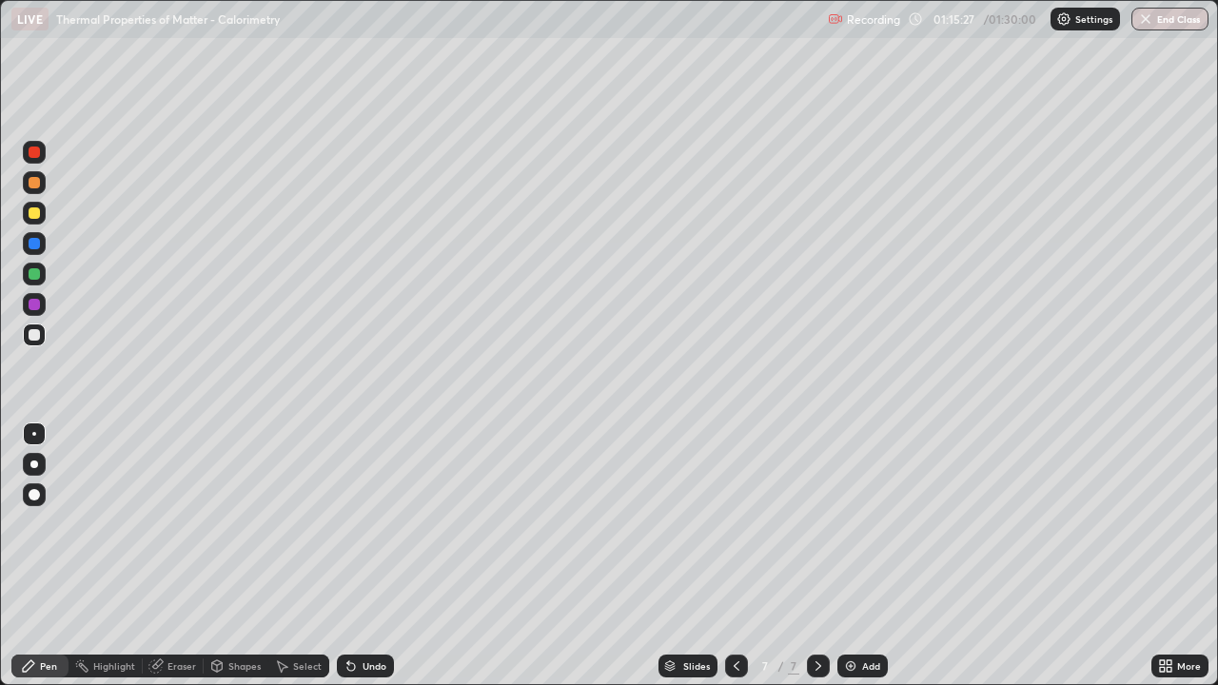
click at [306, 556] on div "Select" at bounding box center [298, 666] width 61 height 23
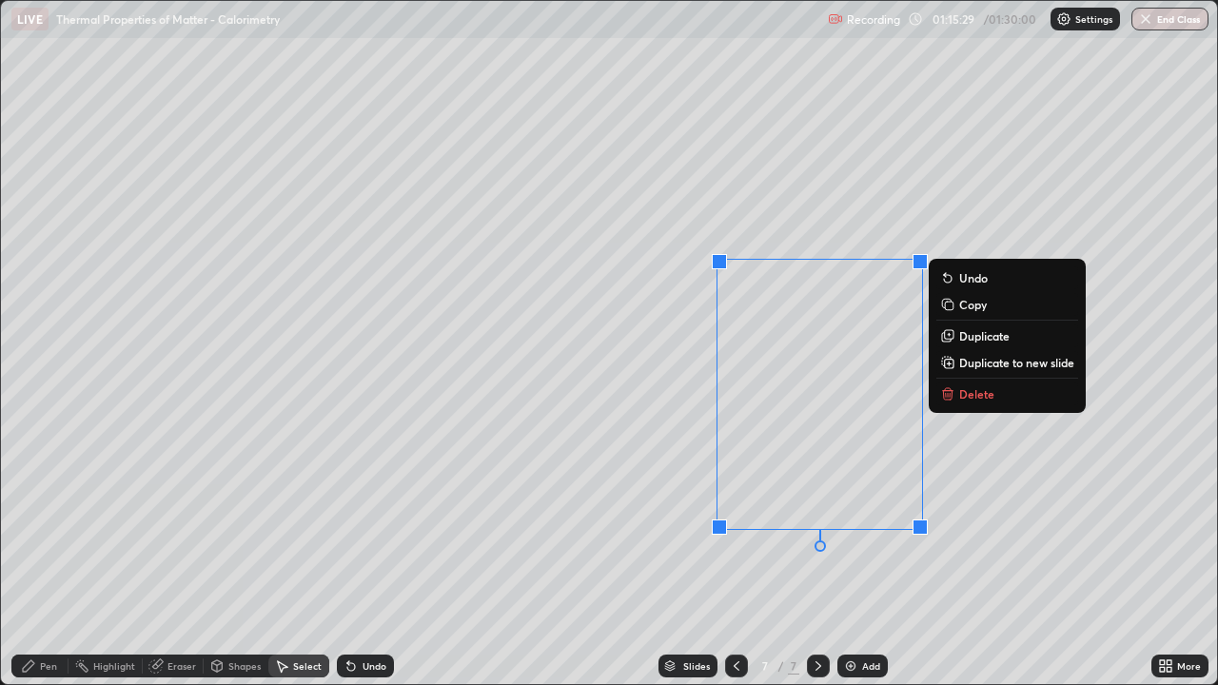
click at [969, 397] on p "Delete" at bounding box center [976, 393] width 35 height 15
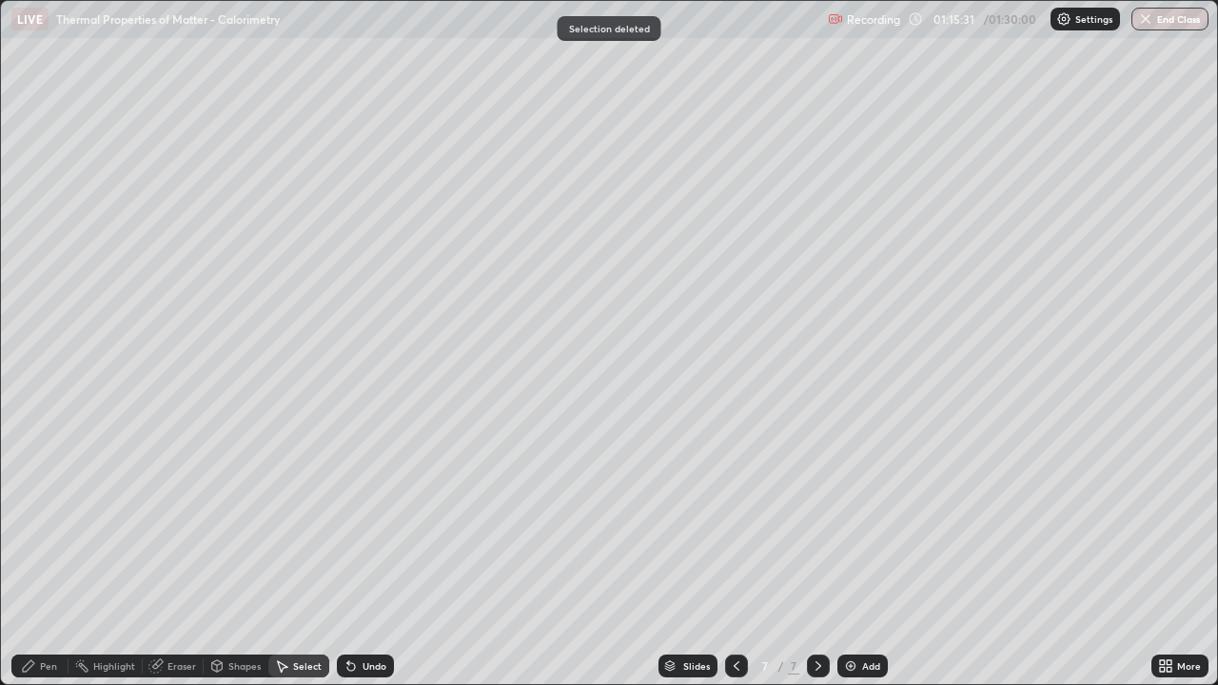
click at [37, 556] on div "Pen" at bounding box center [39, 666] width 57 height 23
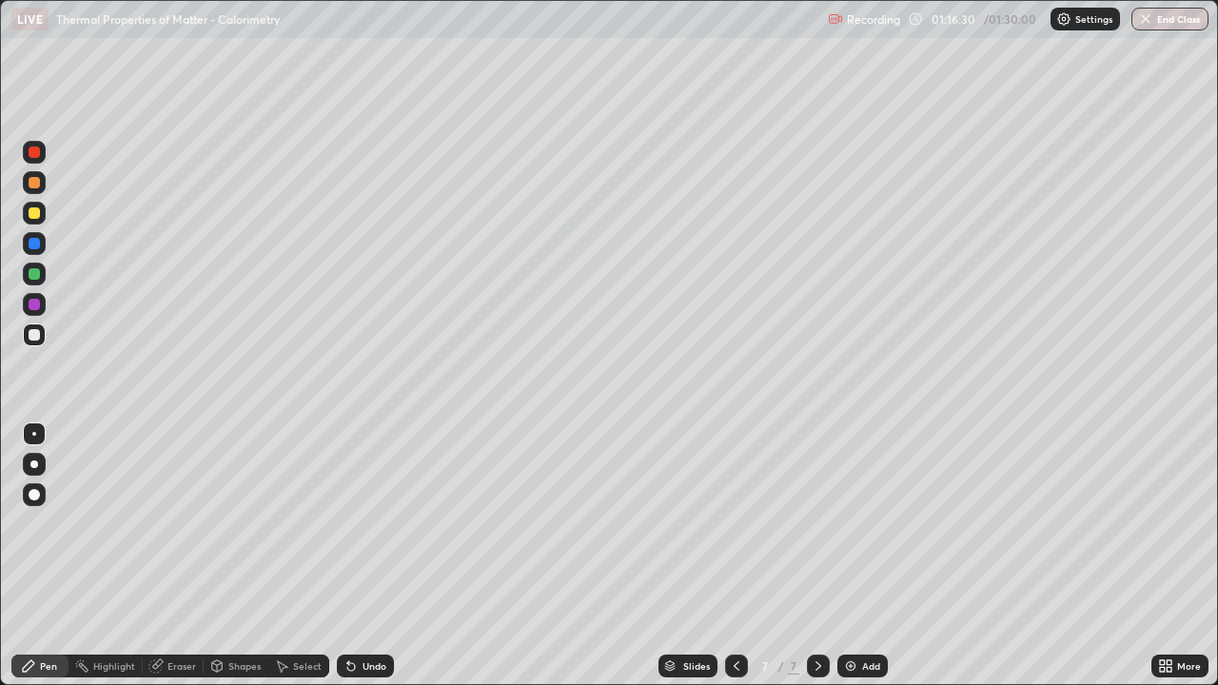
click at [34, 215] on div at bounding box center [34, 212] width 11 height 11
click at [33, 336] on div at bounding box center [34, 334] width 11 height 11
click at [36, 218] on div at bounding box center [34, 212] width 11 height 11
click at [30, 334] on div at bounding box center [34, 334] width 11 height 11
click at [30, 213] on div at bounding box center [34, 212] width 11 height 11
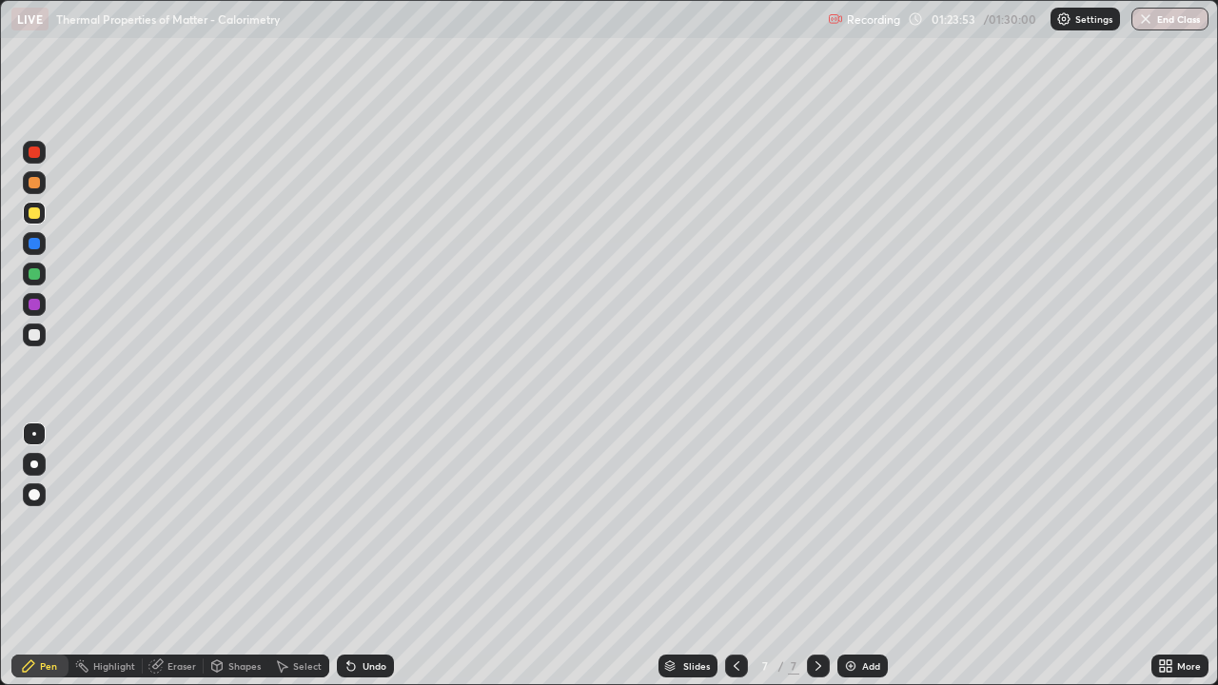
click at [35, 335] on div at bounding box center [34, 334] width 11 height 11
click at [363, 556] on div "Undo" at bounding box center [375, 666] width 24 height 10
click at [36, 217] on div at bounding box center [34, 212] width 11 height 11
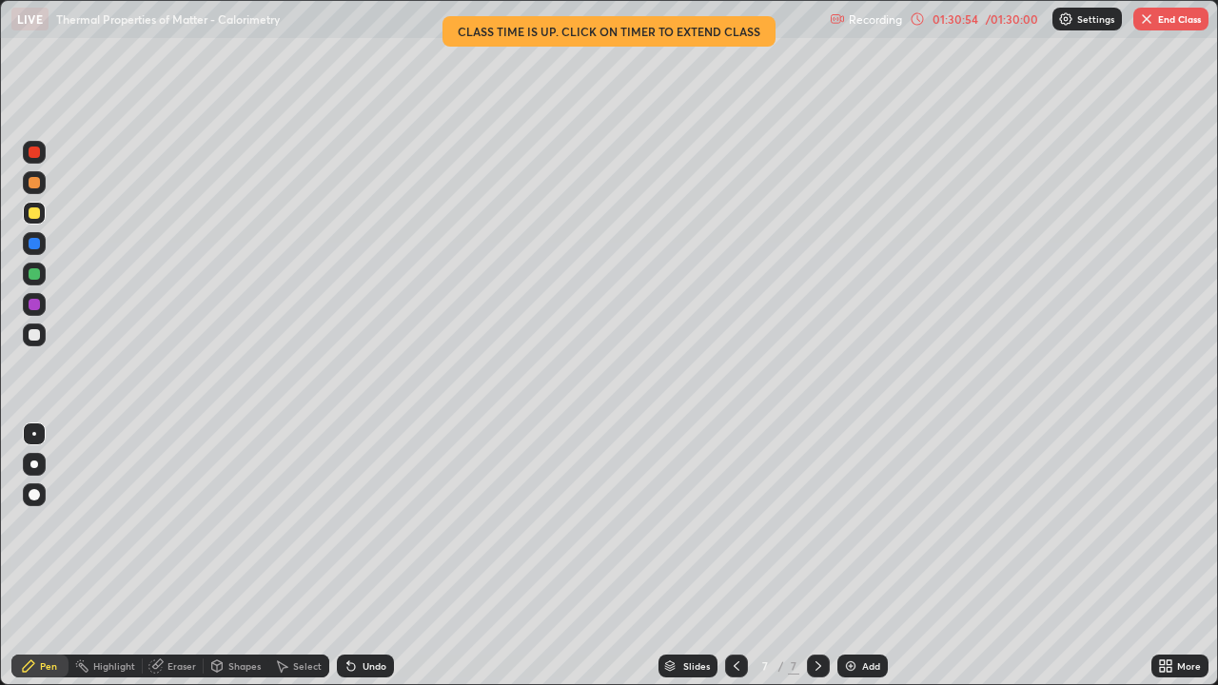
click at [39, 275] on div at bounding box center [34, 273] width 11 height 11
click at [380, 556] on div "Undo" at bounding box center [375, 666] width 24 height 10
click at [1158, 18] on button "End Class" at bounding box center [1171, 19] width 75 height 23
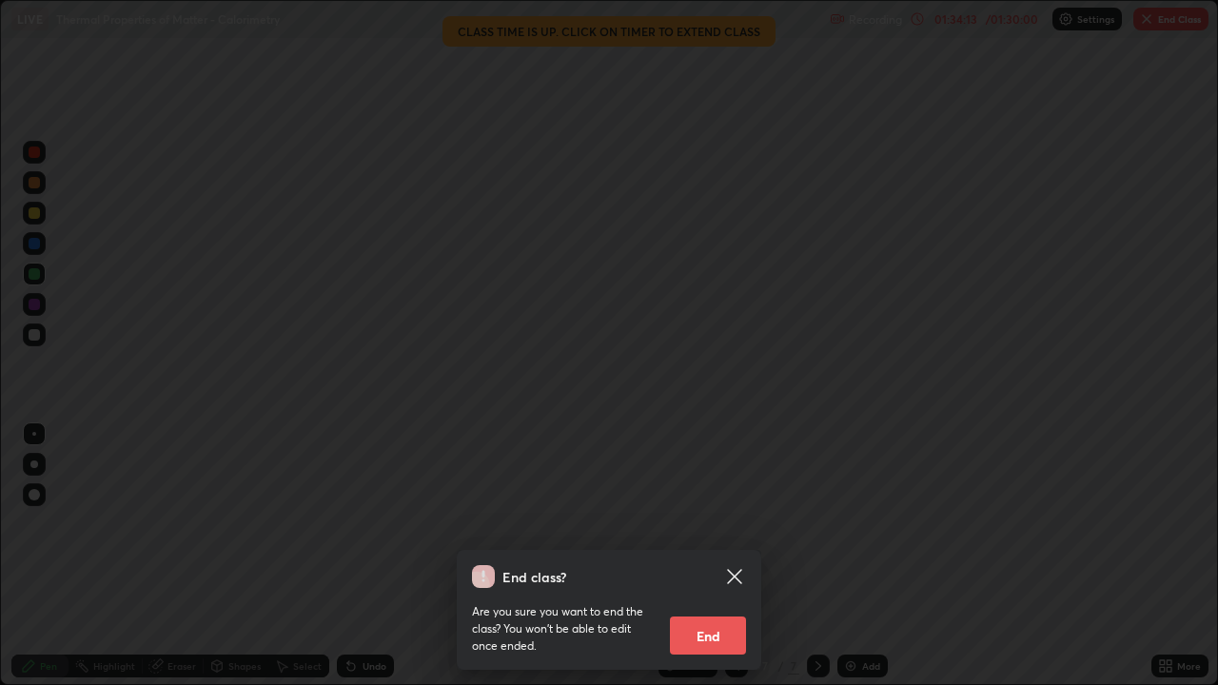
click at [700, 556] on button "End" at bounding box center [708, 636] width 76 height 38
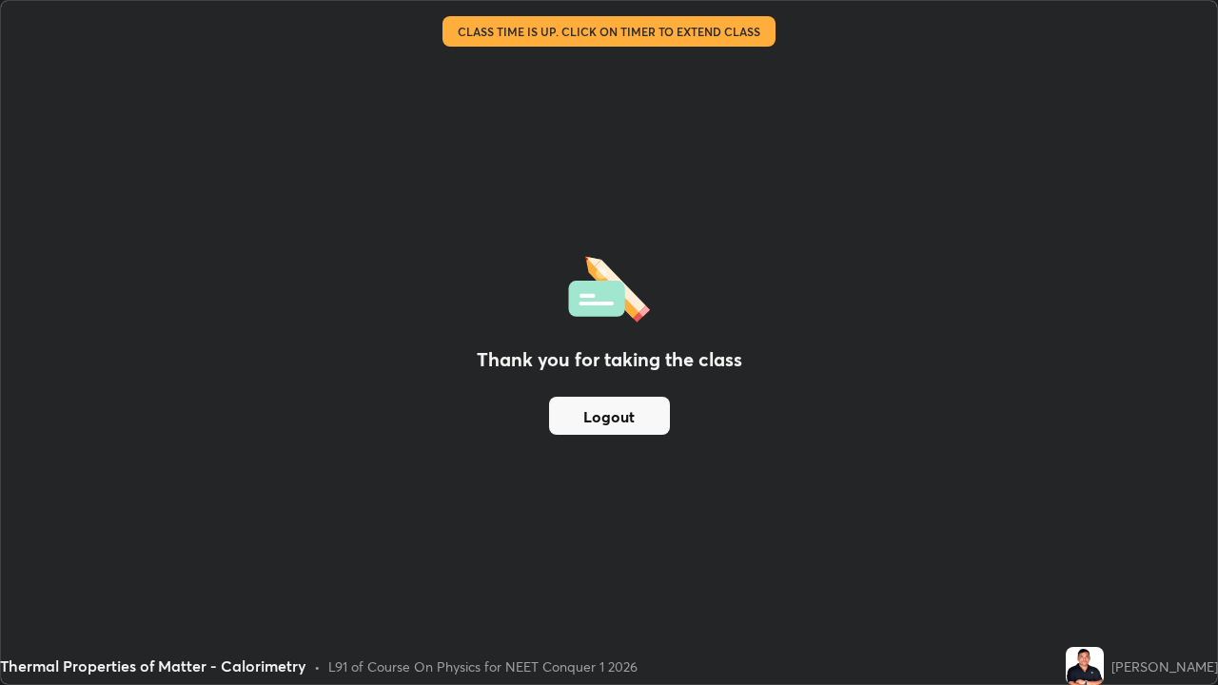
click at [590, 398] on button "Logout" at bounding box center [609, 416] width 121 height 38
